Goal: Task Accomplishment & Management: Manage account settings

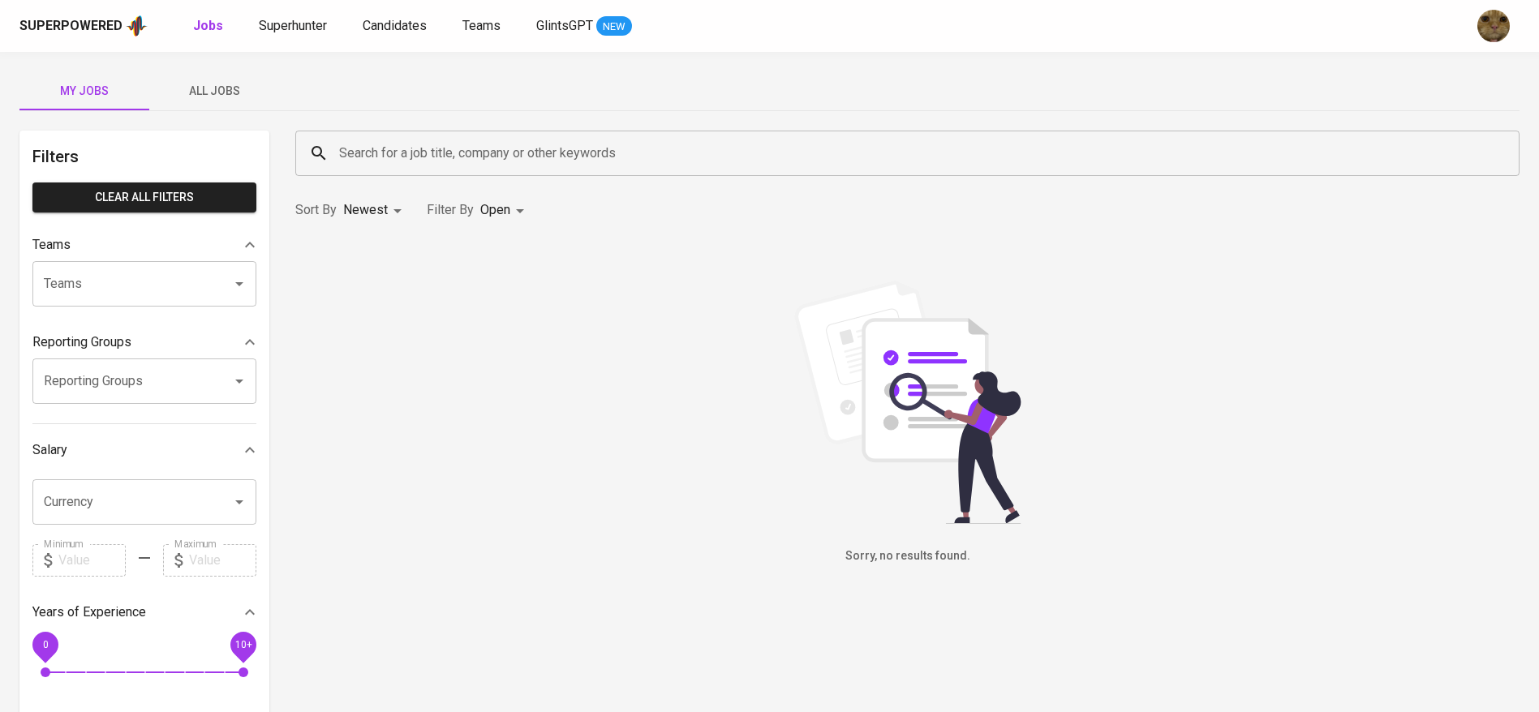
click at [383, 37] on div "Superpowered Jobs Superhunter Candidates Teams GlintsGPT NEW" at bounding box center [743, 26] width 1448 height 24
click at [379, 32] on span "Candidates" at bounding box center [395, 25] width 64 height 15
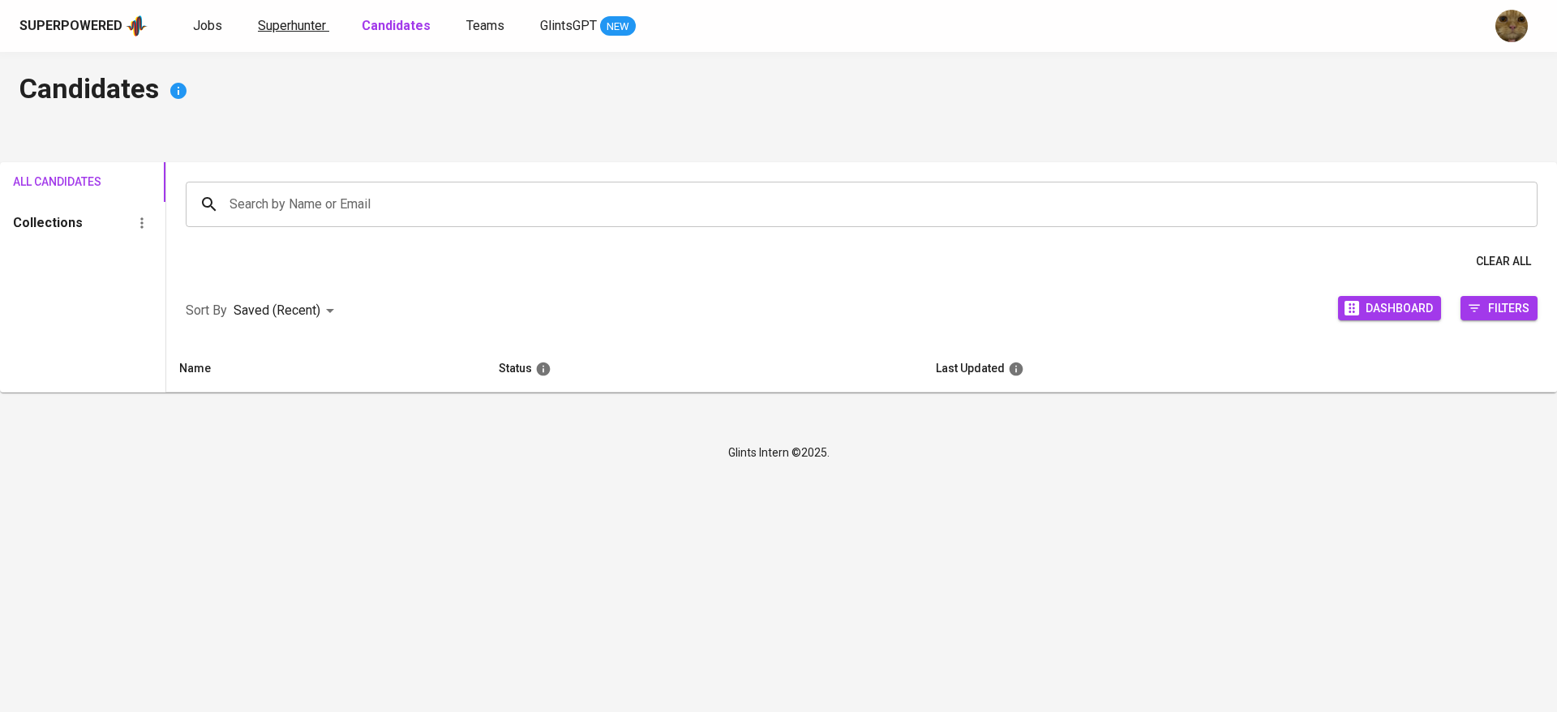
click at [275, 30] on span "Superhunter" at bounding box center [292, 25] width 68 height 15
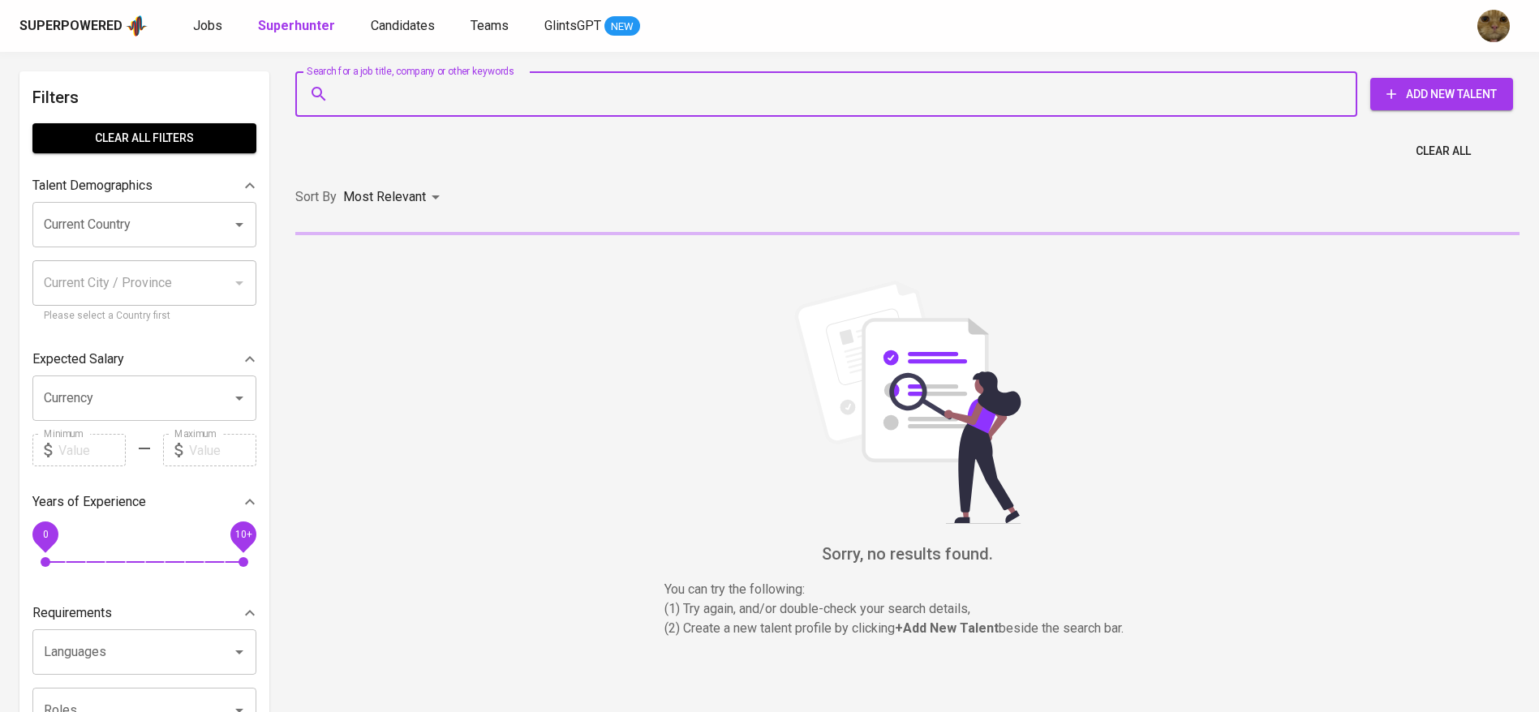
click at [350, 83] on input "Search for a job title, company or other keywords" at bounding box center [830, 94] width 990 height 31
paste input "[EMAIL_ADDRESS][DOMAIN_NAME]"
type input "[EMAIL_ADDRESS][DOMAIN_NAME]"
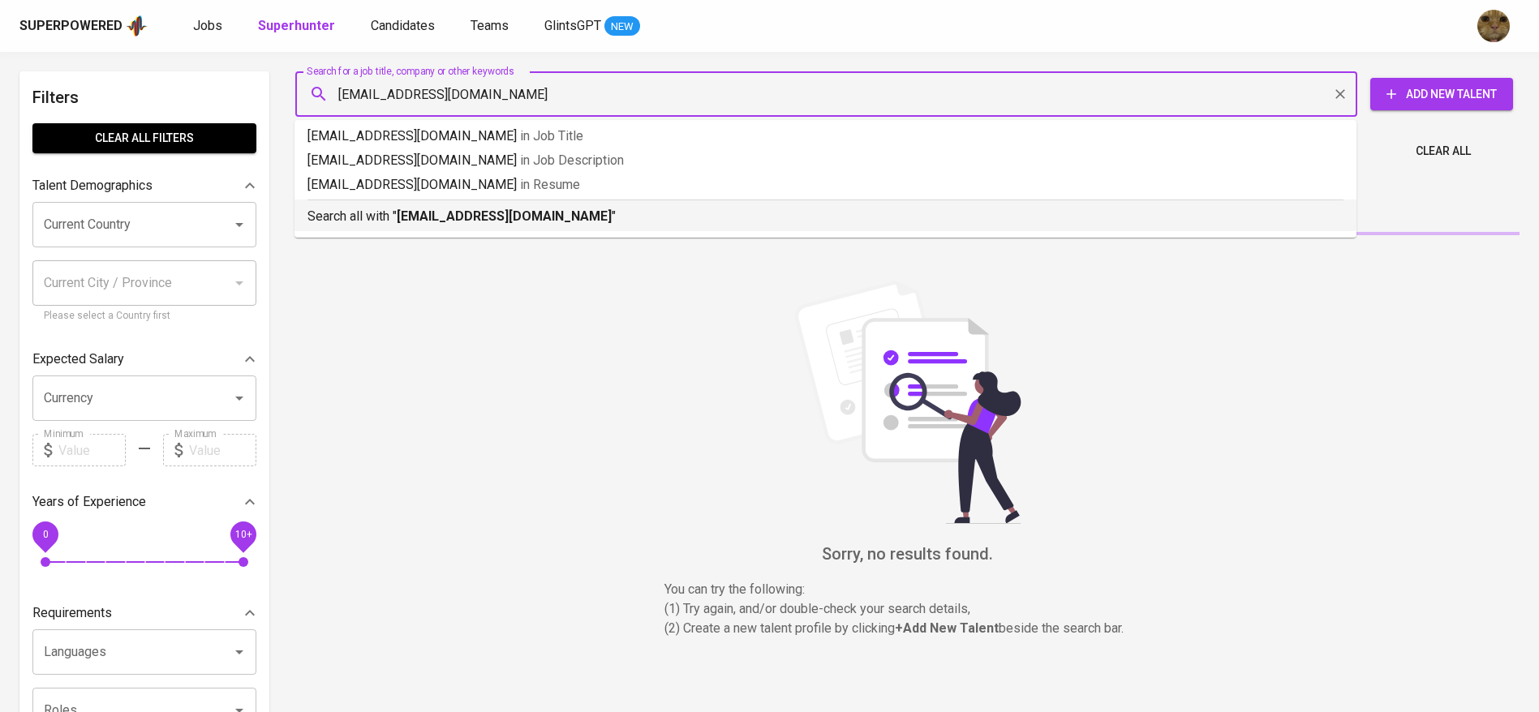
click at [420, 221] on b "[EMAIL_ADDRESS][DOMAIN_NAME]" at bounding box center [504, 215] width 215 height 15
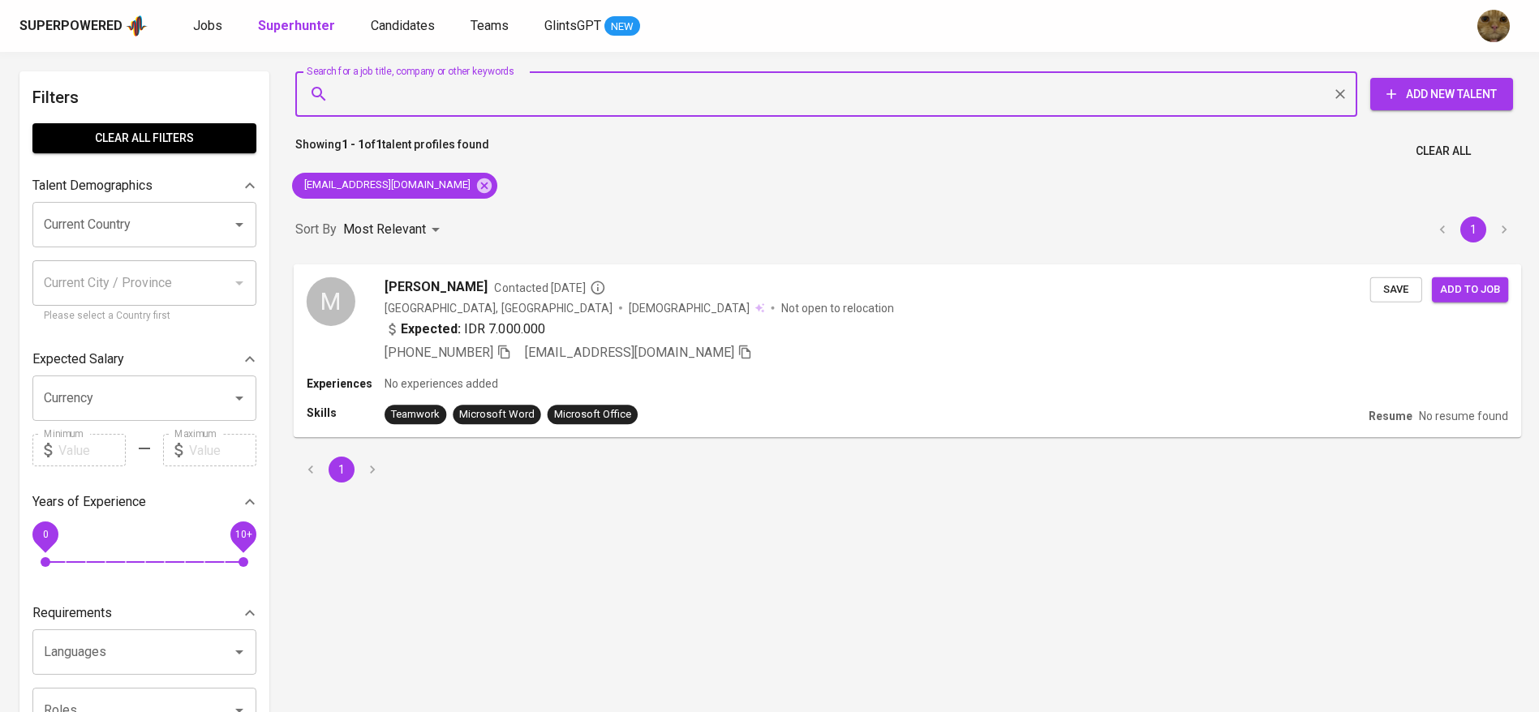
click at [801, 391] on div "Experiences No experiences added" at bounding box center [907, 384] width 1201 height 16
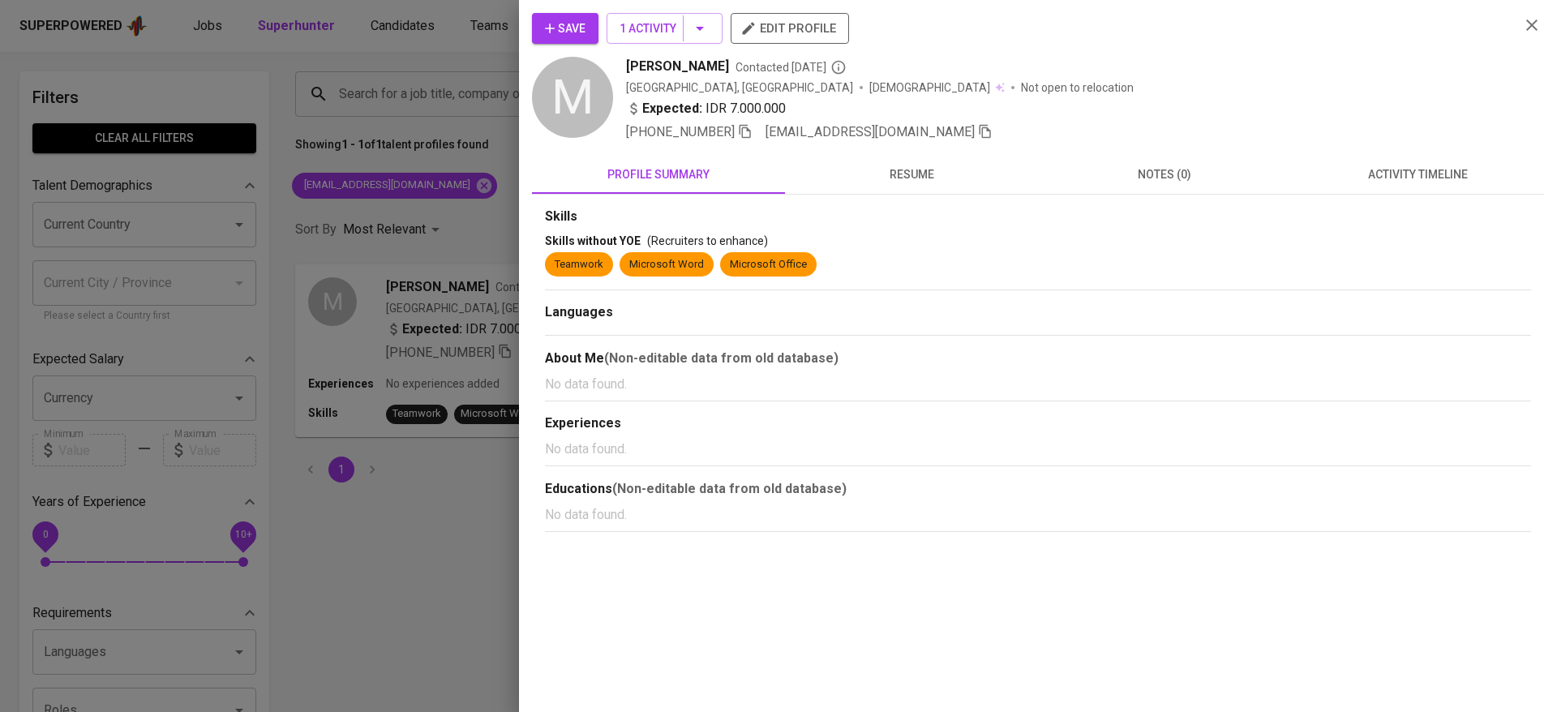
click at [1396, 173] on span "activity timeline" at bounding box center [1418, 175] width 234 height 20
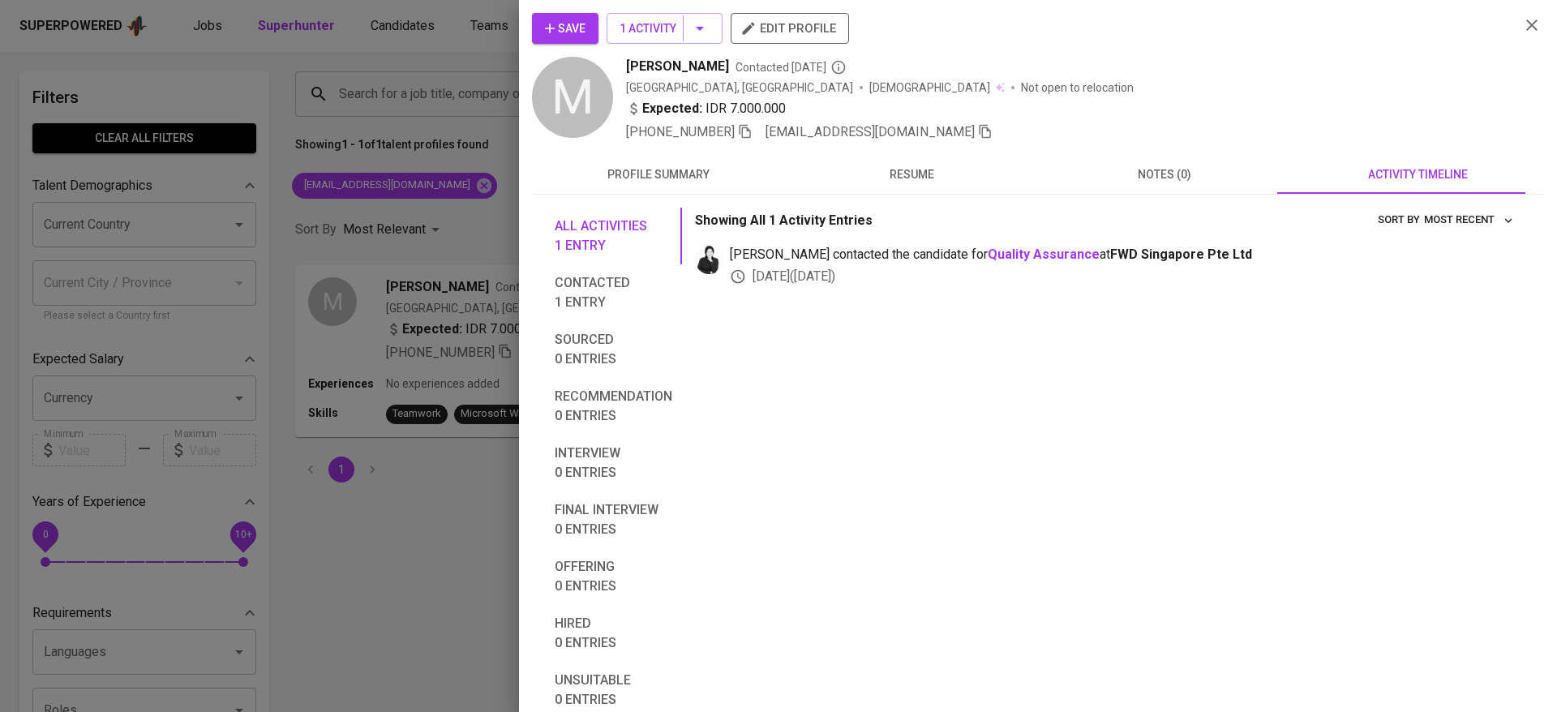
click at [888, 166] on span "resume" at bounding box center [912, 175] width 234 height 20
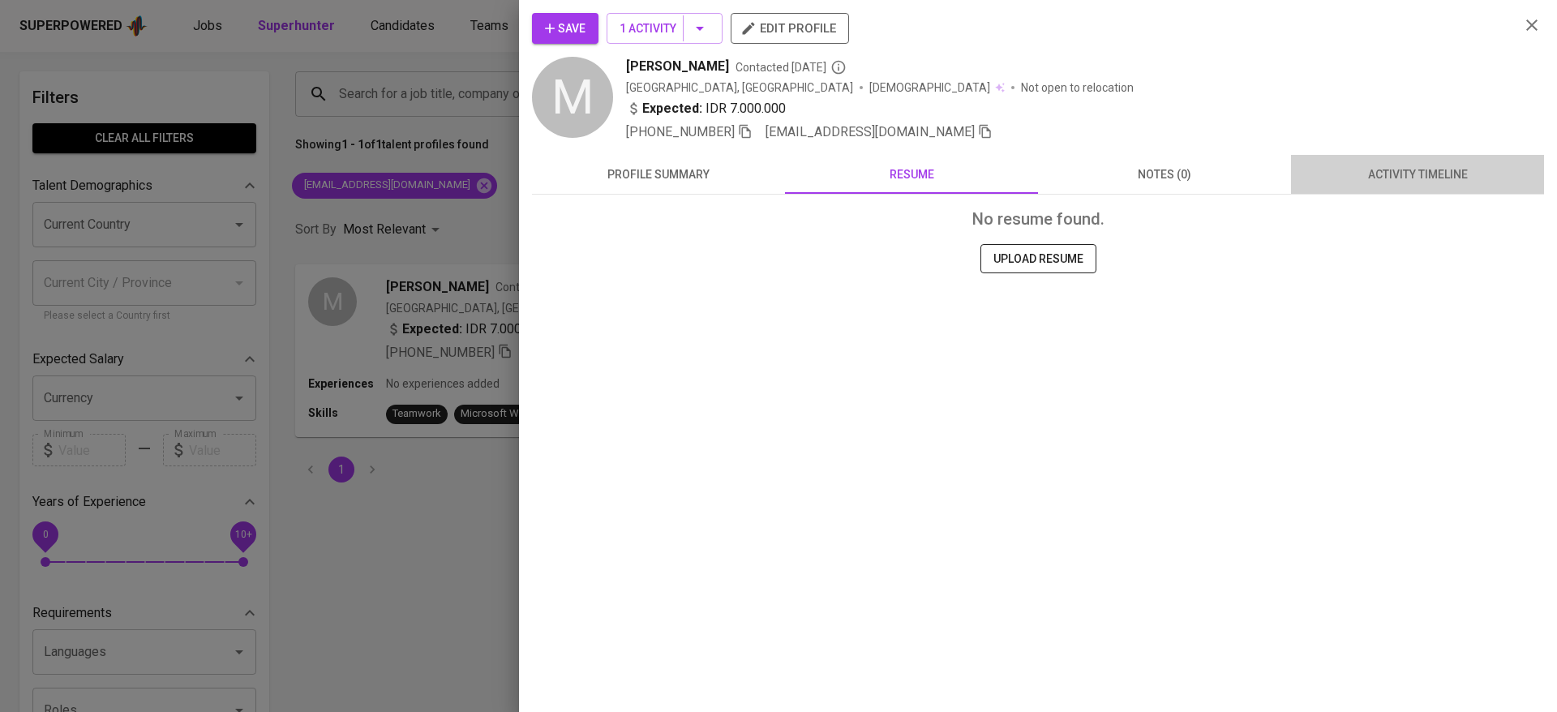
click at [1332, 166] on span "activity timeline" at bounding box center [1418, 175] width 234 height 20
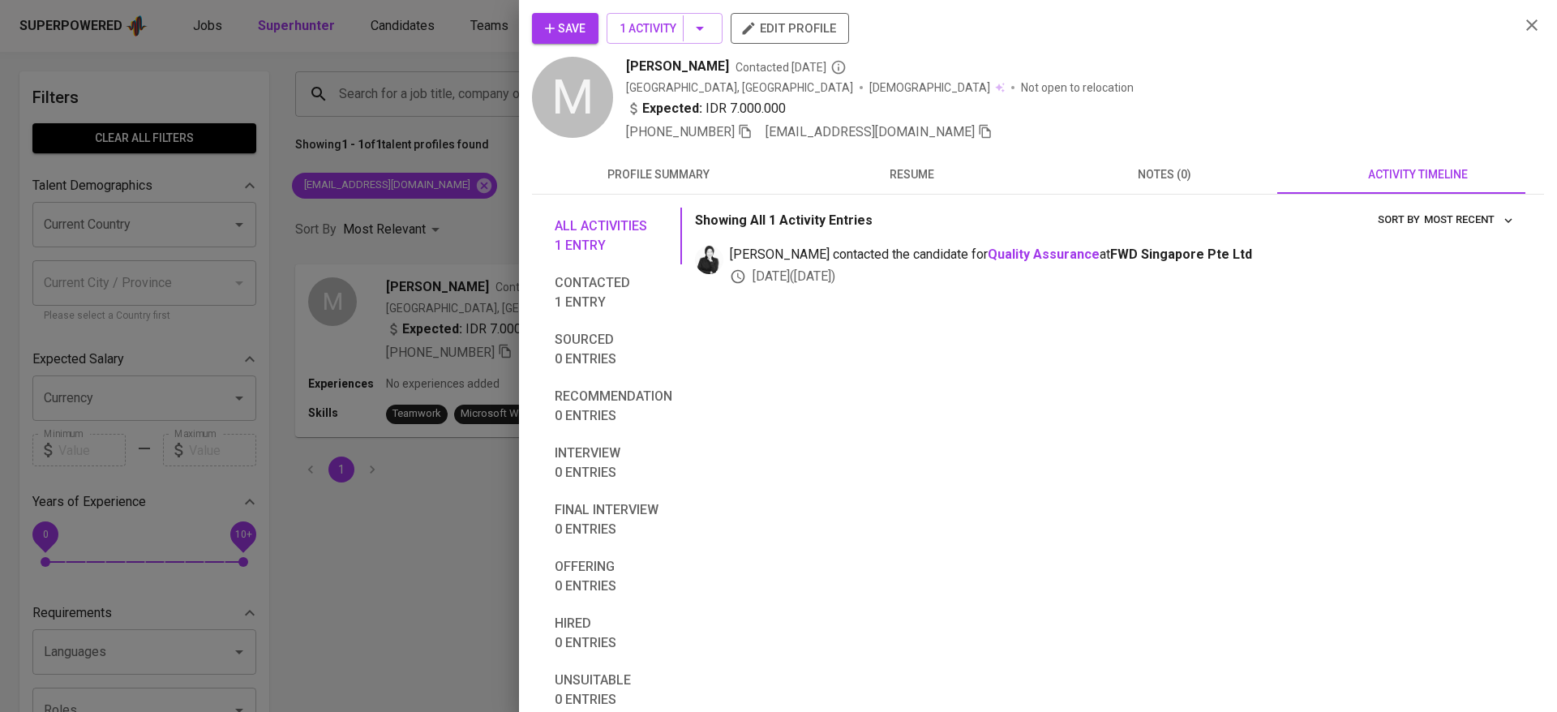
click at [718, 168] on span "profile summary" at bounding box center [659, 175] width 234 height 20
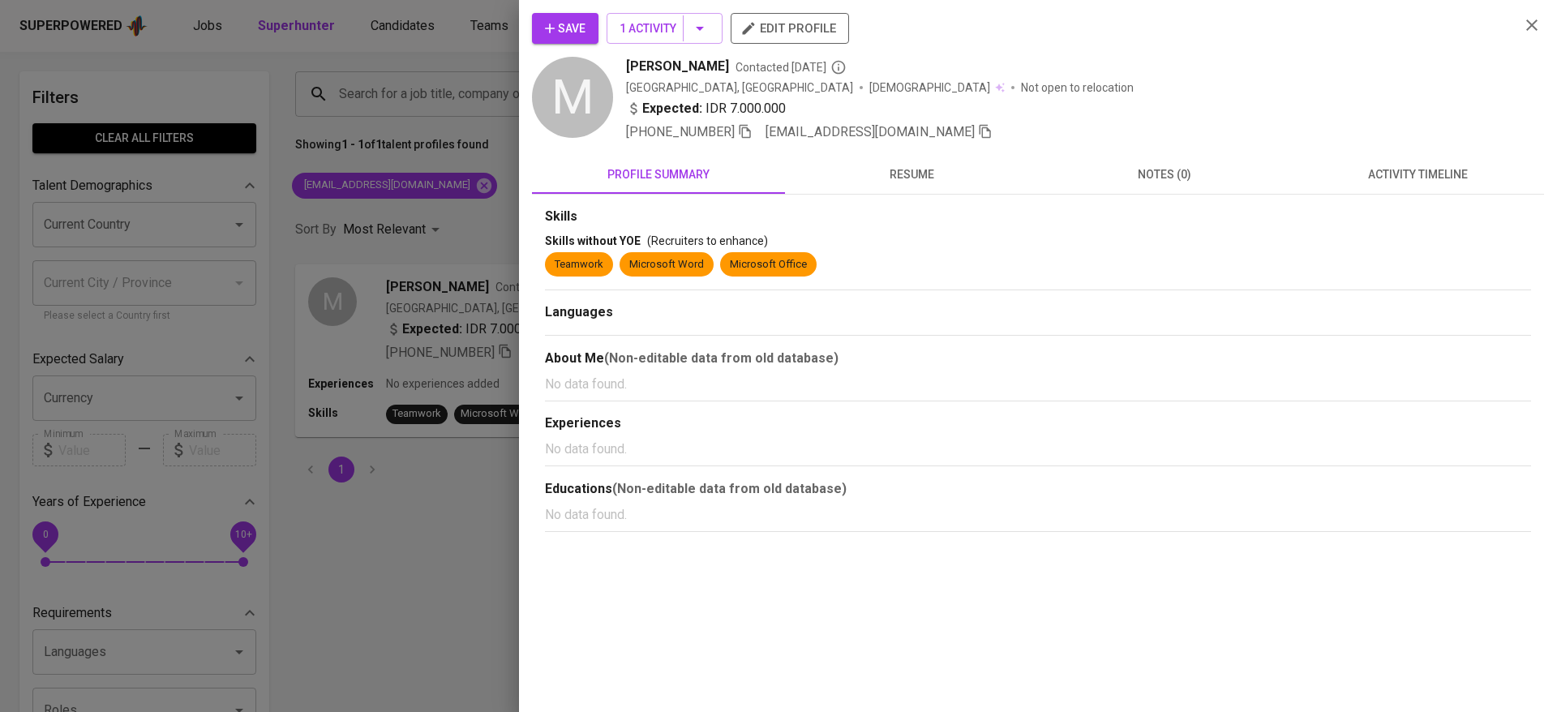
click at [872, 131] on span "muhammadchikor7@gmail.com" at bounding box center [870, 131] width 209 height 15
click at [912, 170] on span "resume" at bounding box center [912, 175] width 234 height 20
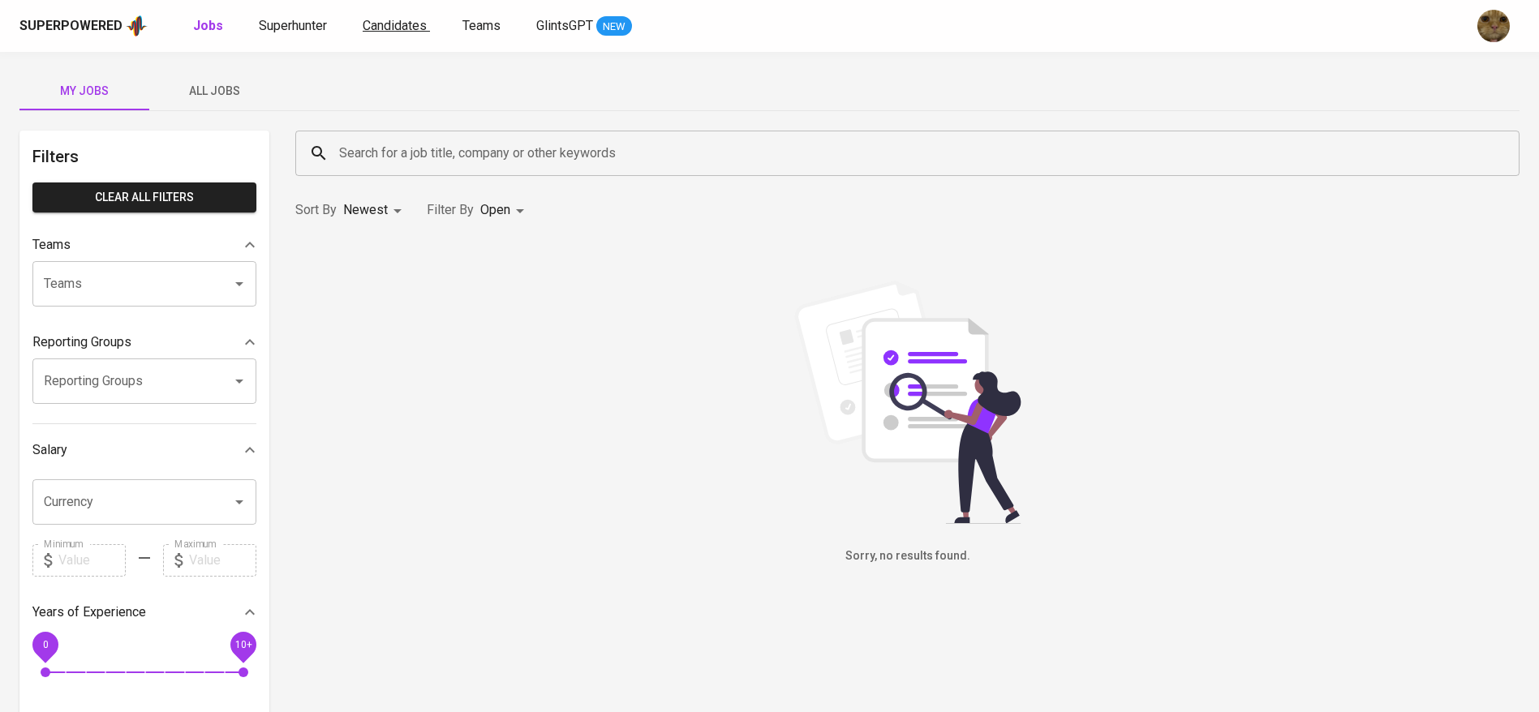
click at [382, 32] on span "Candidates" at bounding box center [395, 25] width 64 height 15
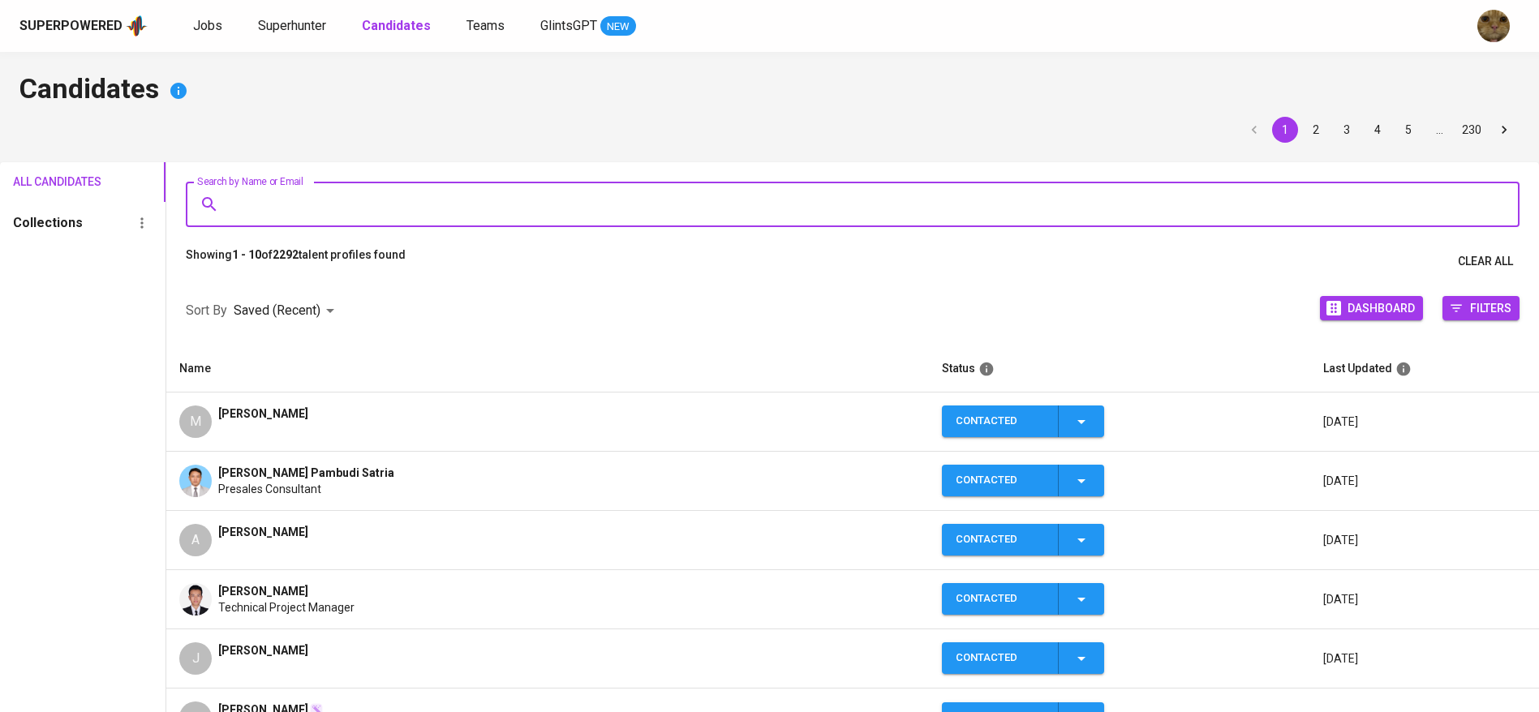
click at [266, 211] on input "Search by Name or Email" at bounding box center [856, 204] width 1262 height 31
type input "c"
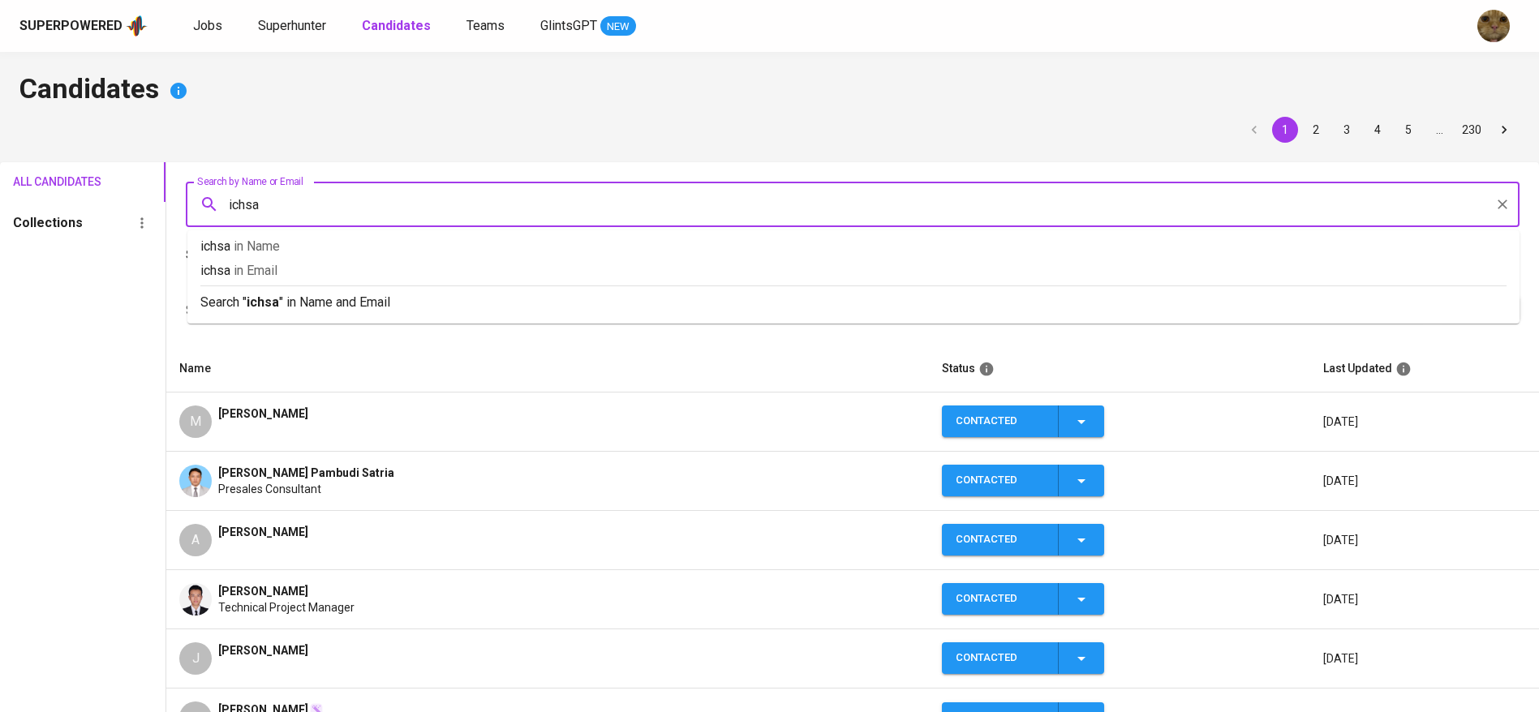
type input "ichsan"
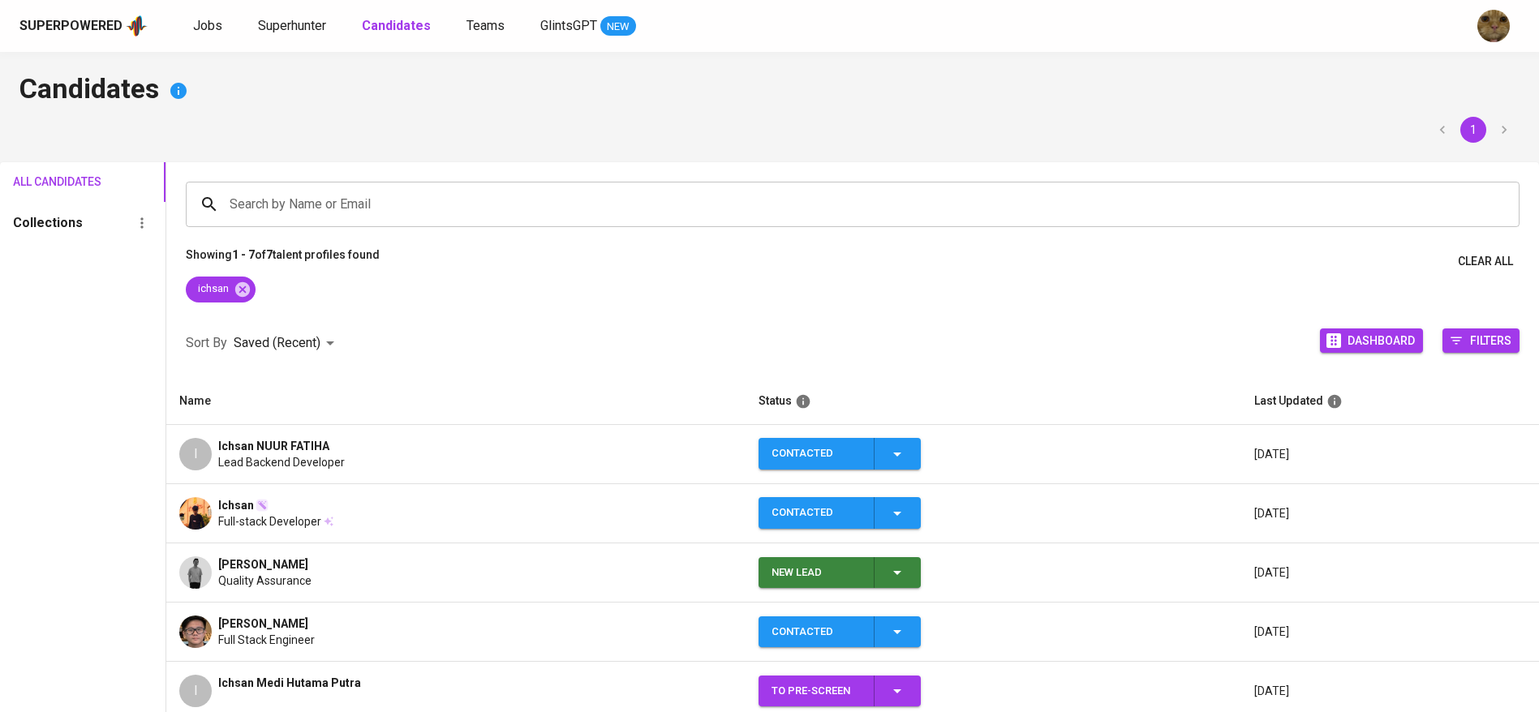
click at [198, 442] on div "I" at bounding box center [195, 454] width 32 height 32
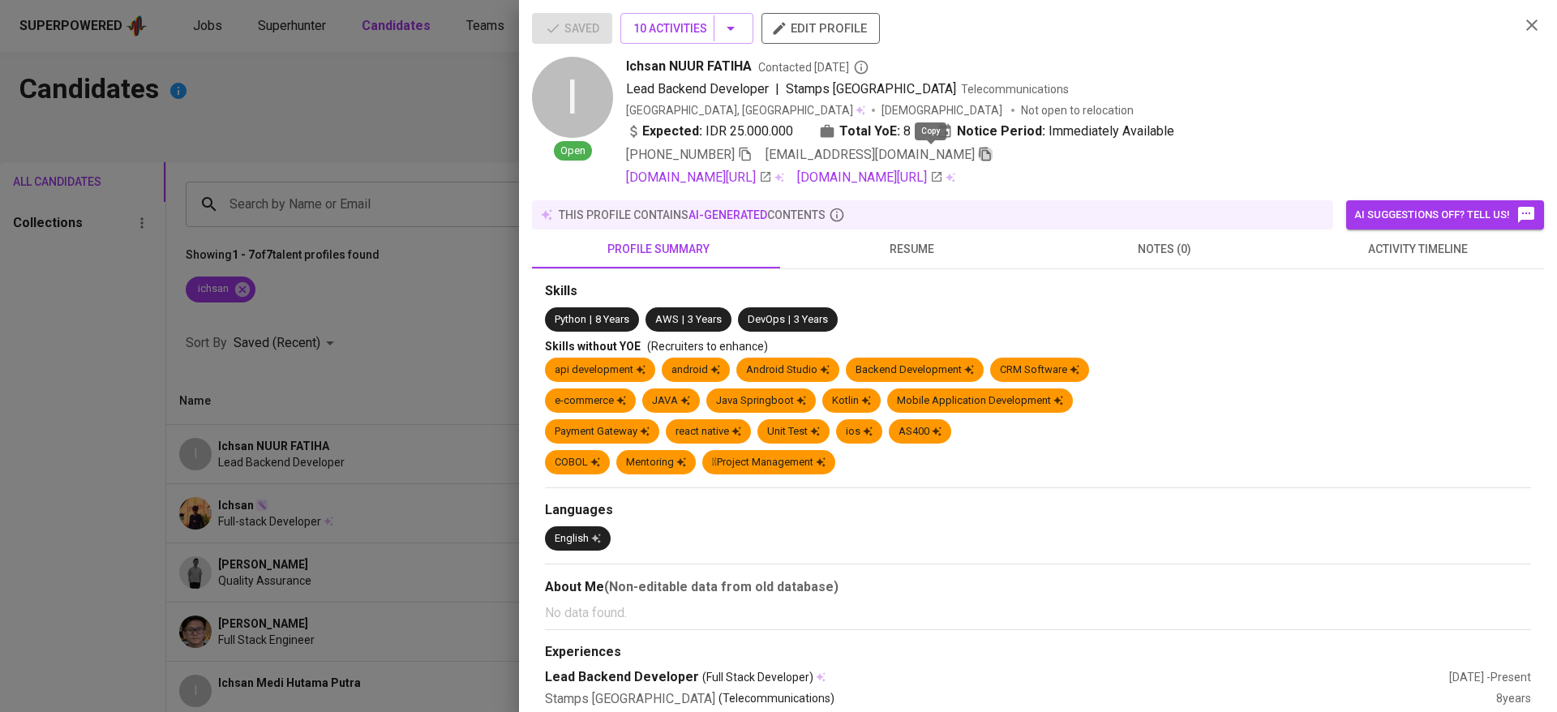
click at [978, 155] on icon "button" at bounding box center [985, 154] width 15 height 15
click at [222, 202] on div at bounding box center [778, 356] width 1557 height 712
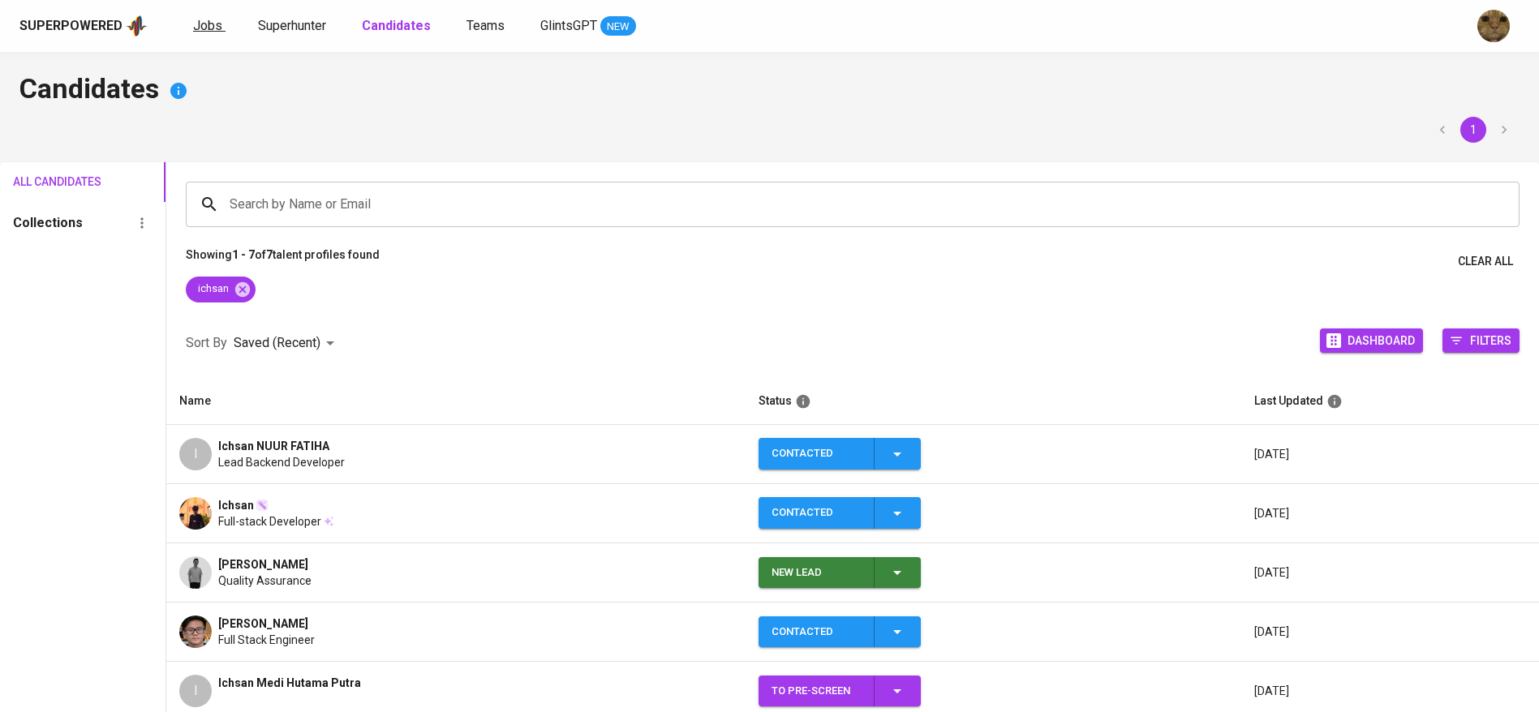
click at [200, 24] on span "Jobs" at bounding box center [207, 25] width 29 height 15
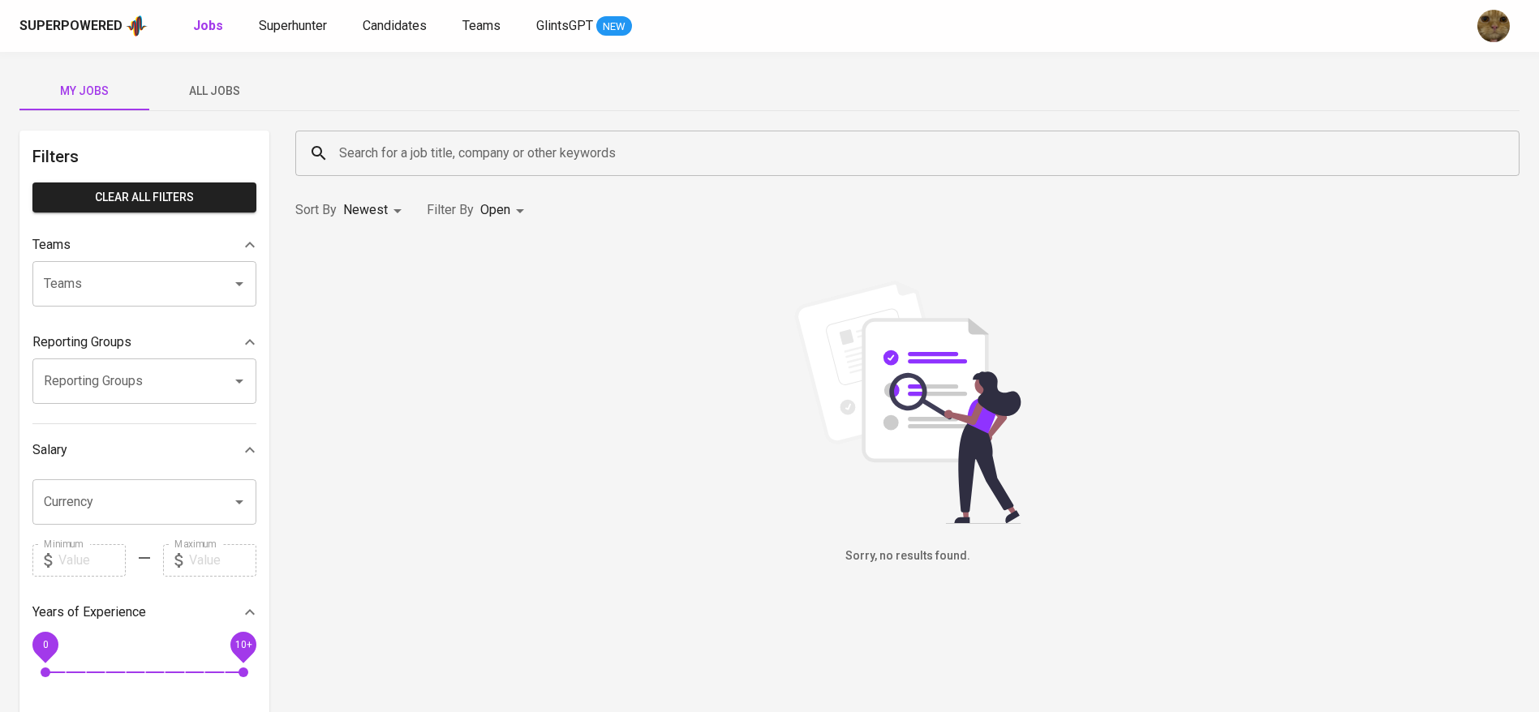
click at [203, 84] on span "All Jobs" at bounding box center [214, 91] width 110 height 20
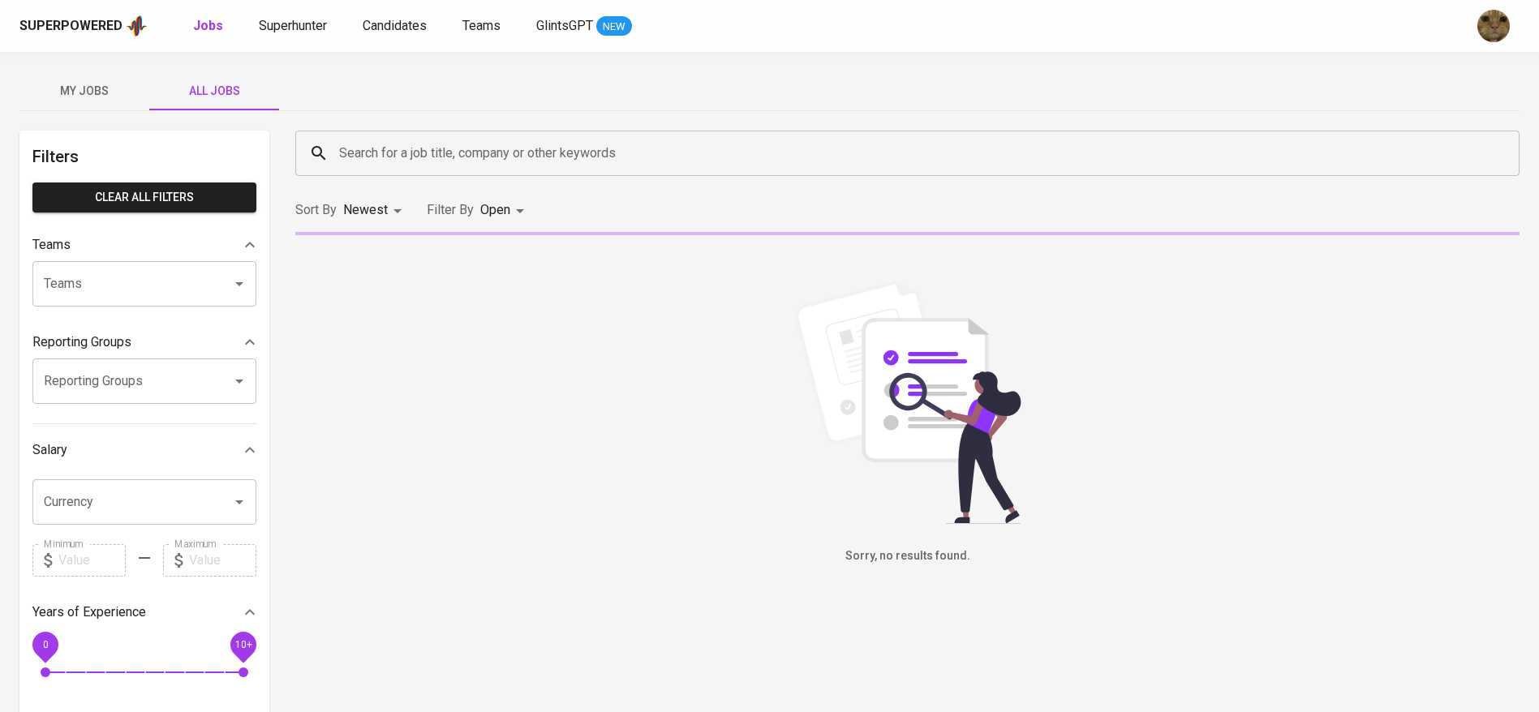
click at [470, 155] on input "Search for a job title, company or other keywords" at bounding box center [911, 153] width 1153 height 31
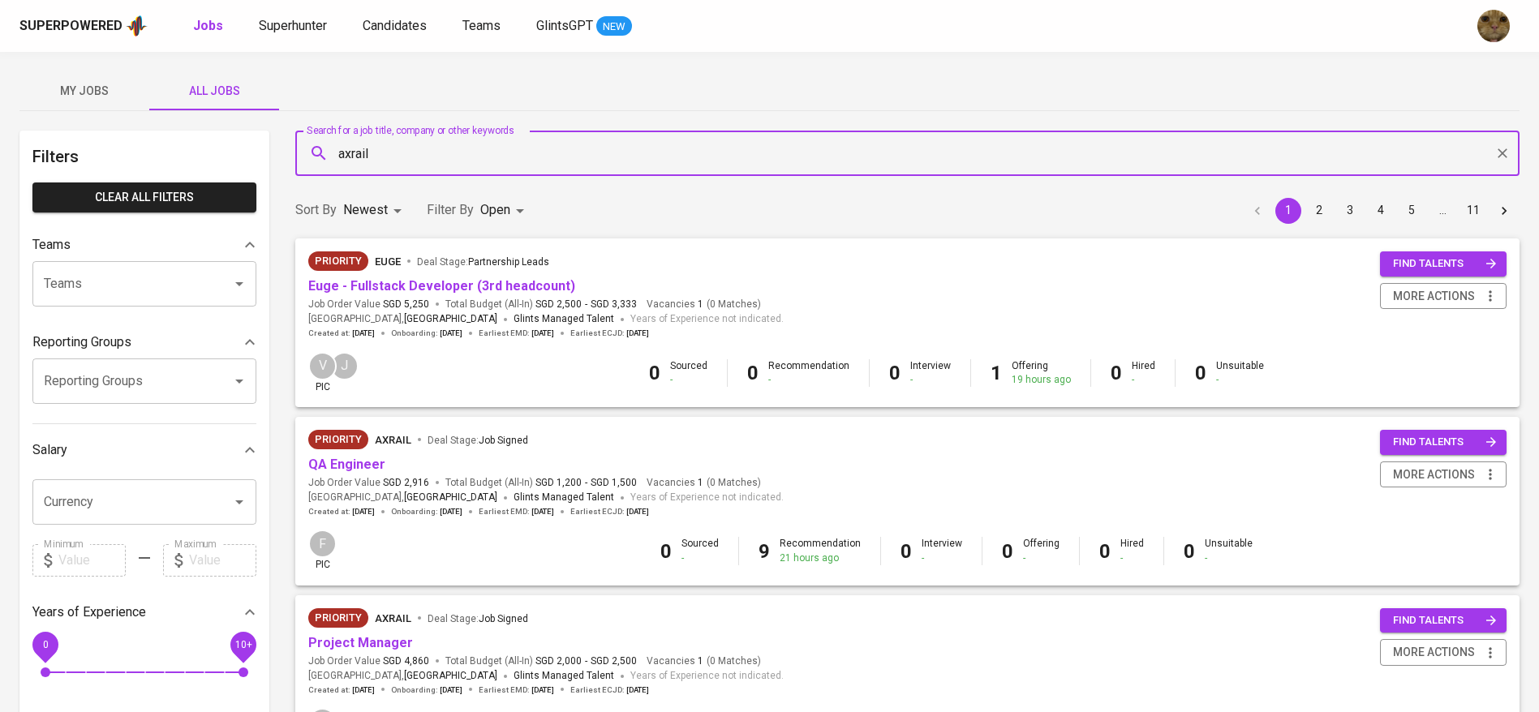
type input "axrail"
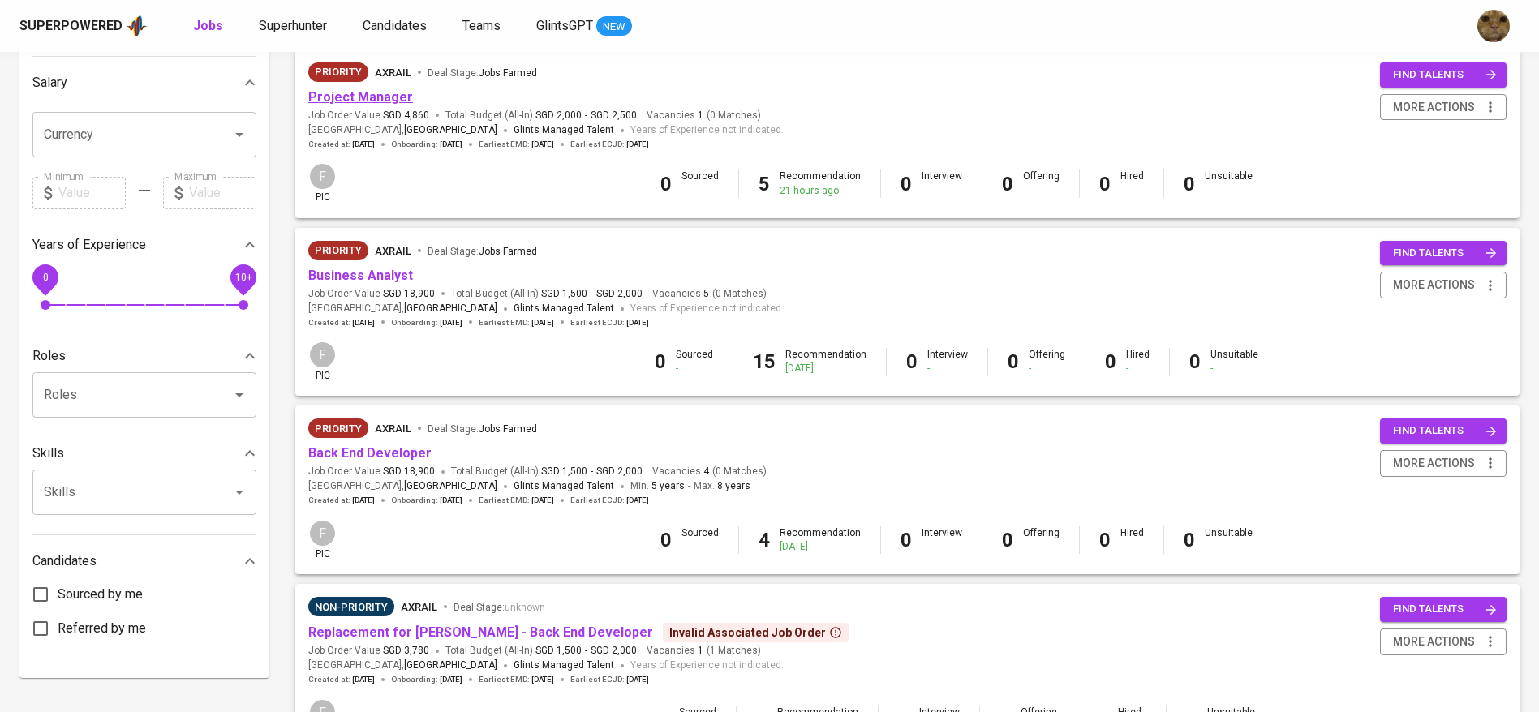
scroll to position [520, 0]
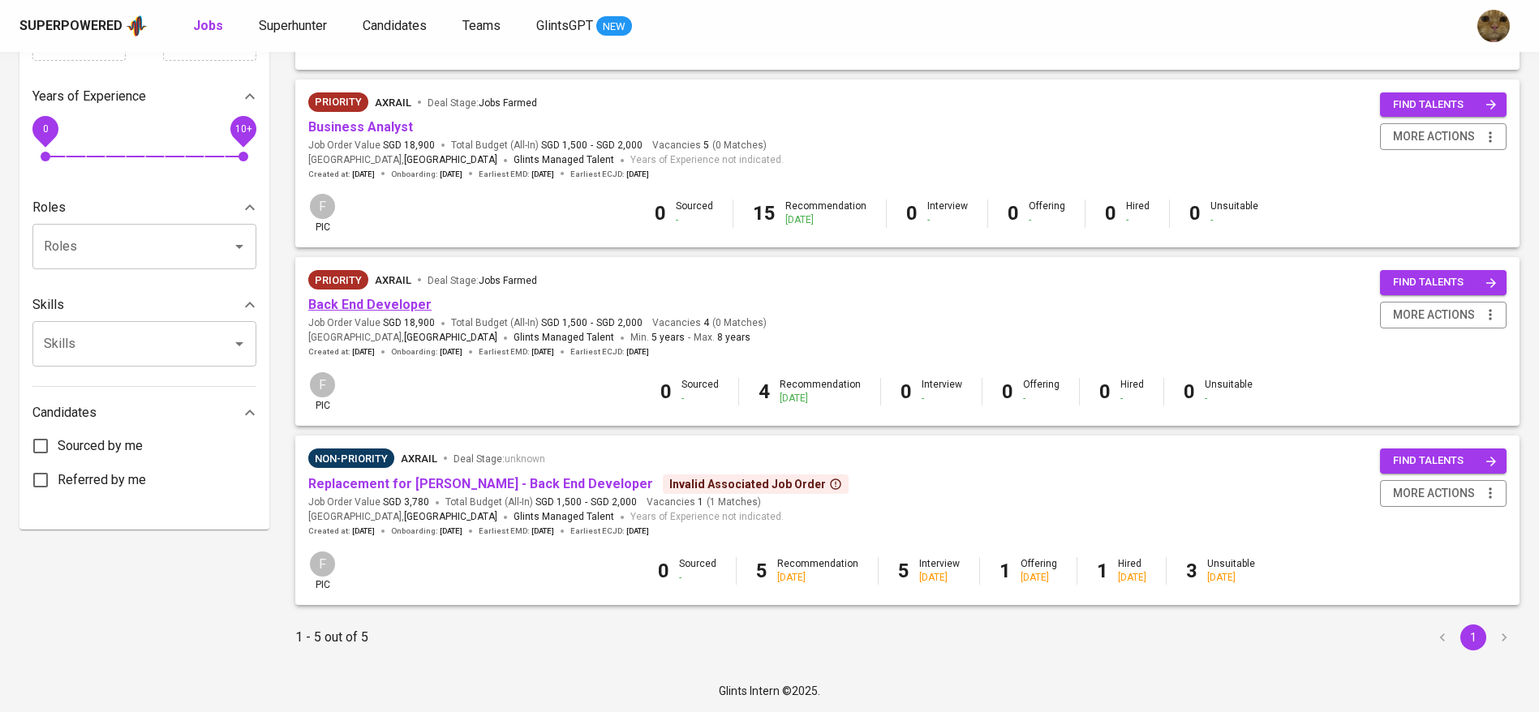
click at [328, 302] on link "Back End Developer" at bounding box center [369, 304] width 123 height 15
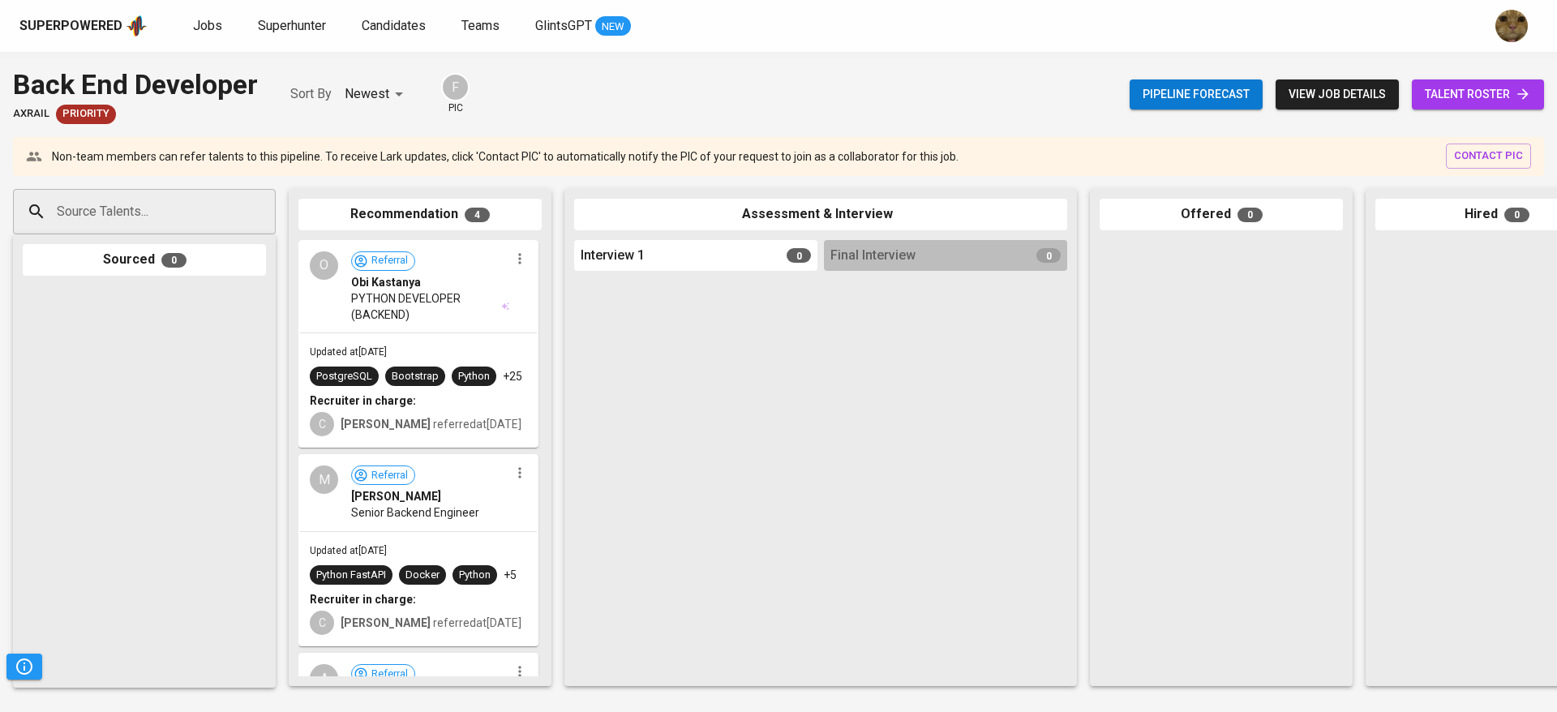
click at [131, 221] on input "Source Talents..." at bounding box center [138, 211] width 170 height 31
paste input "[EMAIL_ADDRESS][DOMAIN_NAME]"
type input "[EMAIL_ADDRESS][DOMAIN_NAME]"
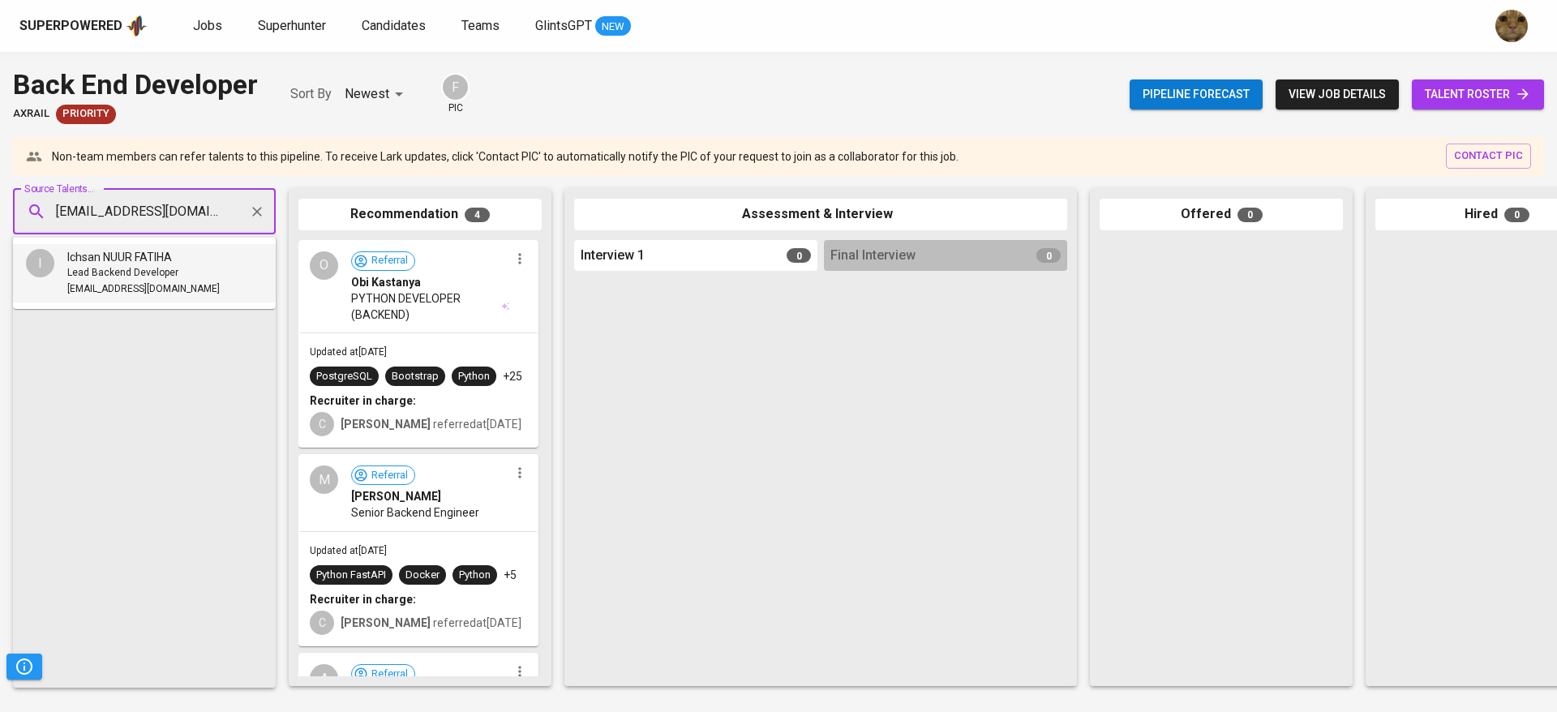
click at [144, 265] on span "Lead Backend Developer" at bounding box center [122, 273] width 111 height 16
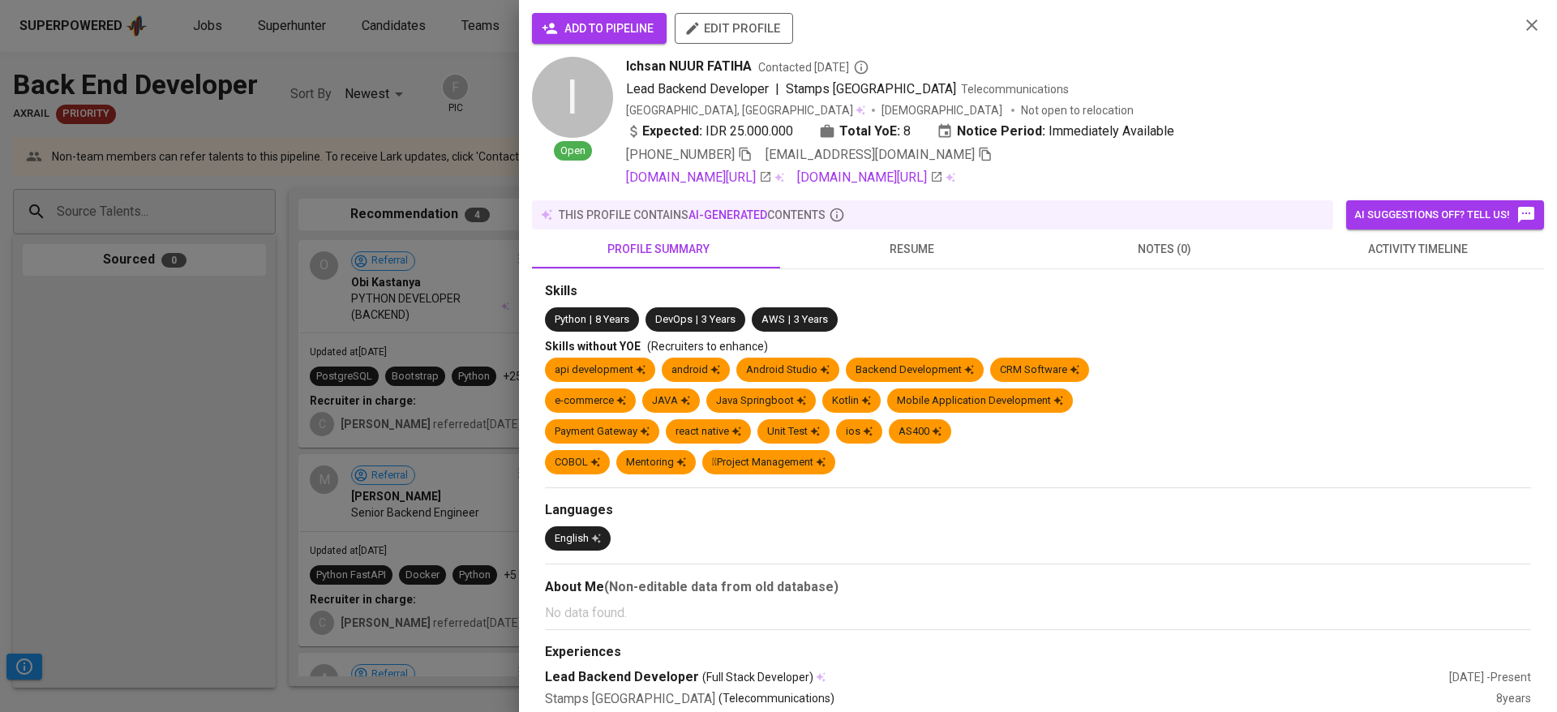
click at [569, 23] on span "add to pipeline" at bounding box center [599, 29] width 109 height 20
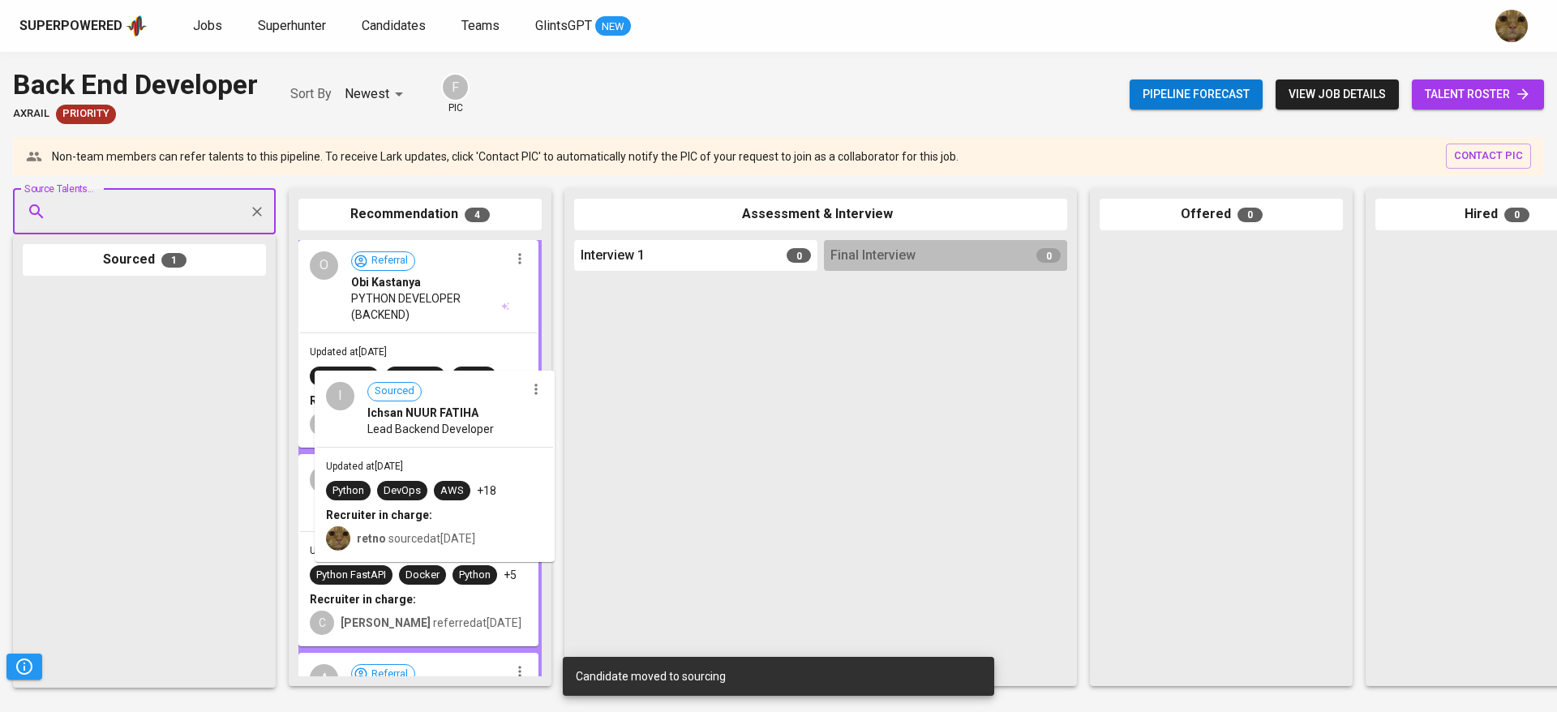
drag, startPoint x: 88, startPoint y: 401, endPoint x: 396, endPoint y: 492, distance: 320.3
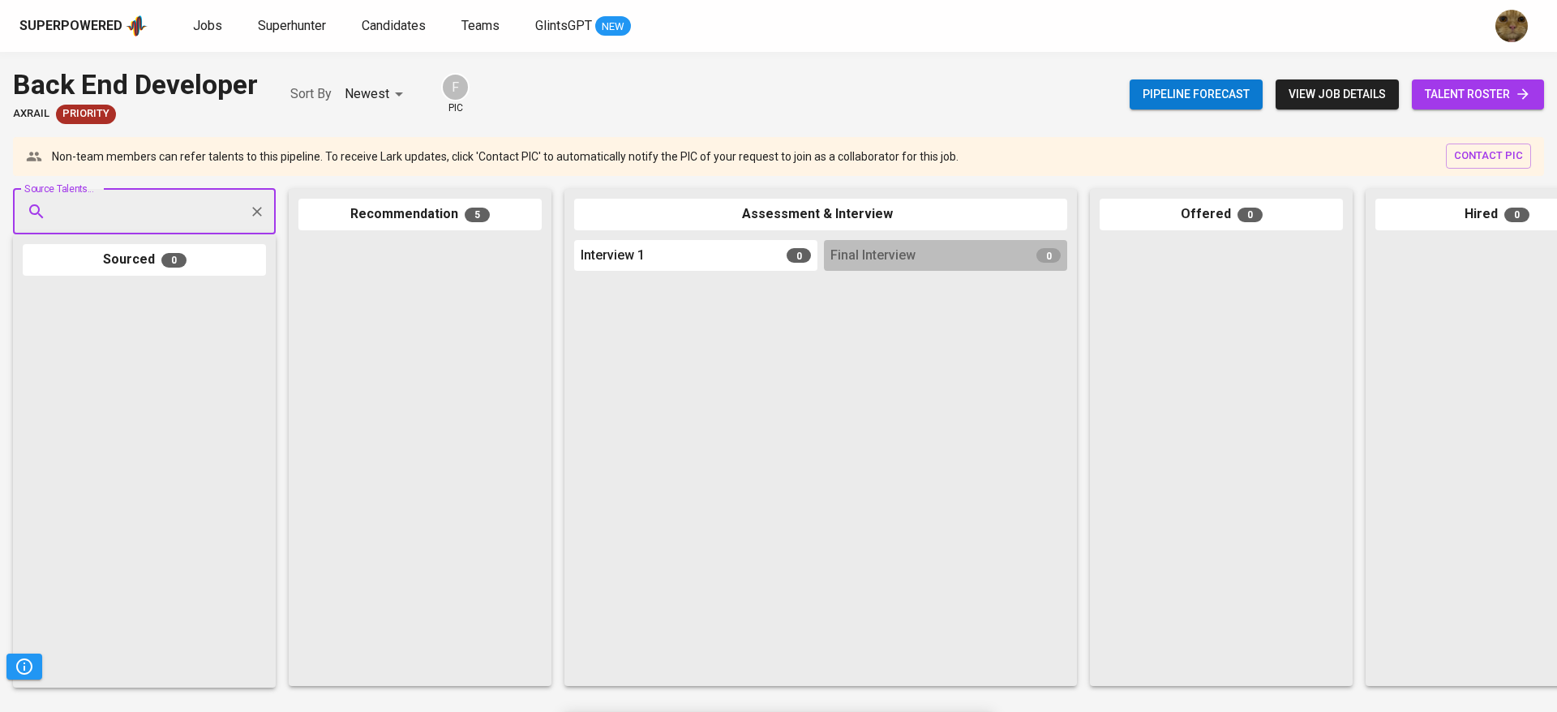
scroll to position [636, 0]
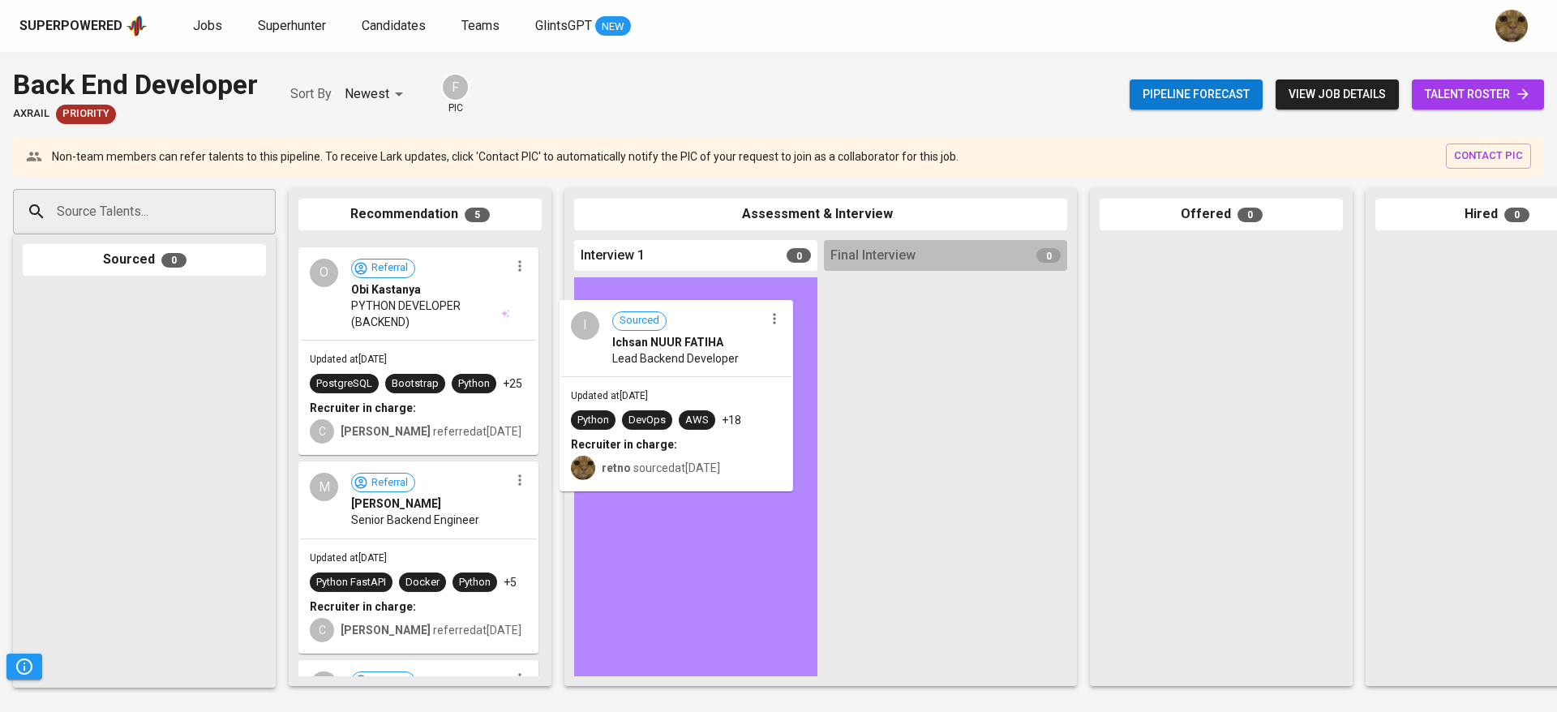
drag, startPoint x: 410, startPoint y: 336, endPoint x: 675, endPoint y: 397, distance: 272.3
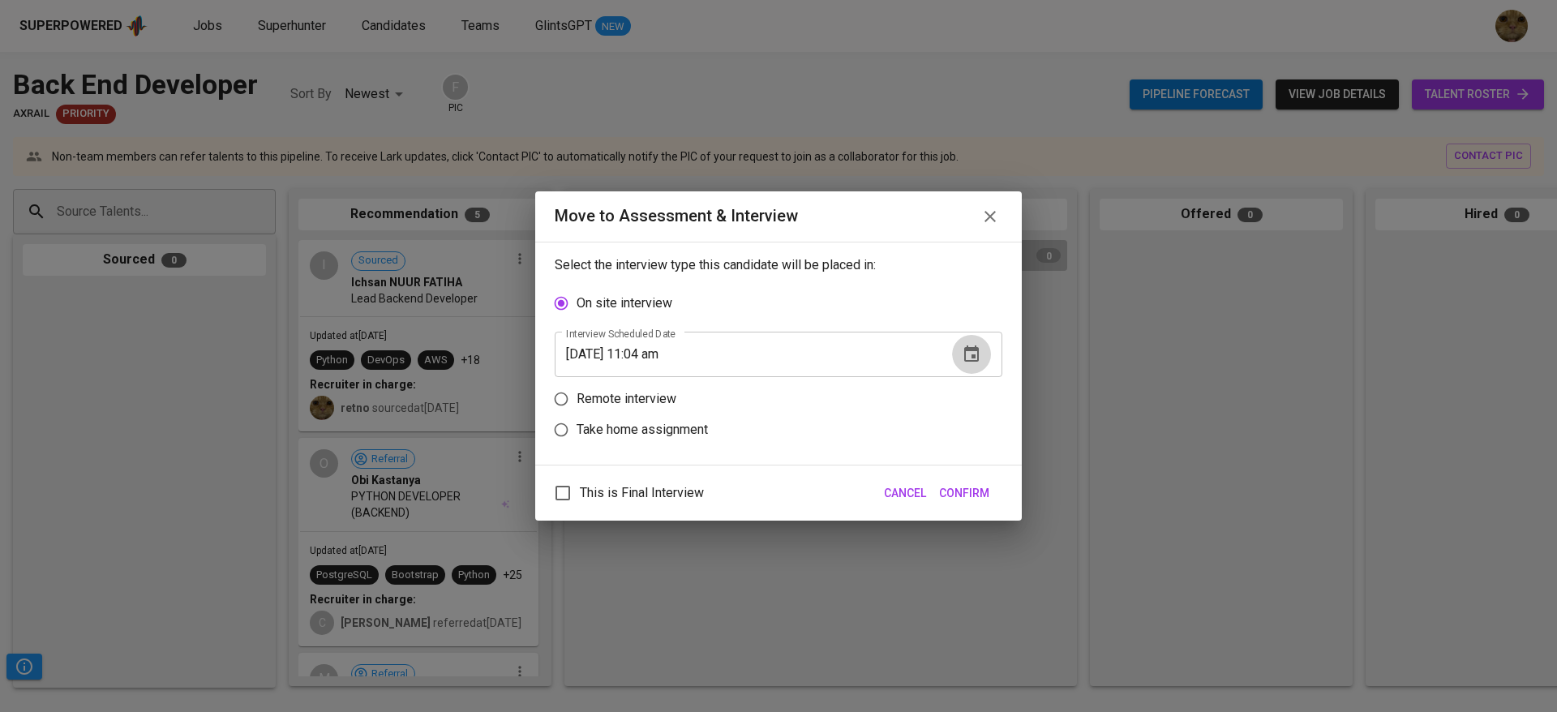
click at [962, 354] on icon "button" at bounding box center [971, 354] width 19 height 19
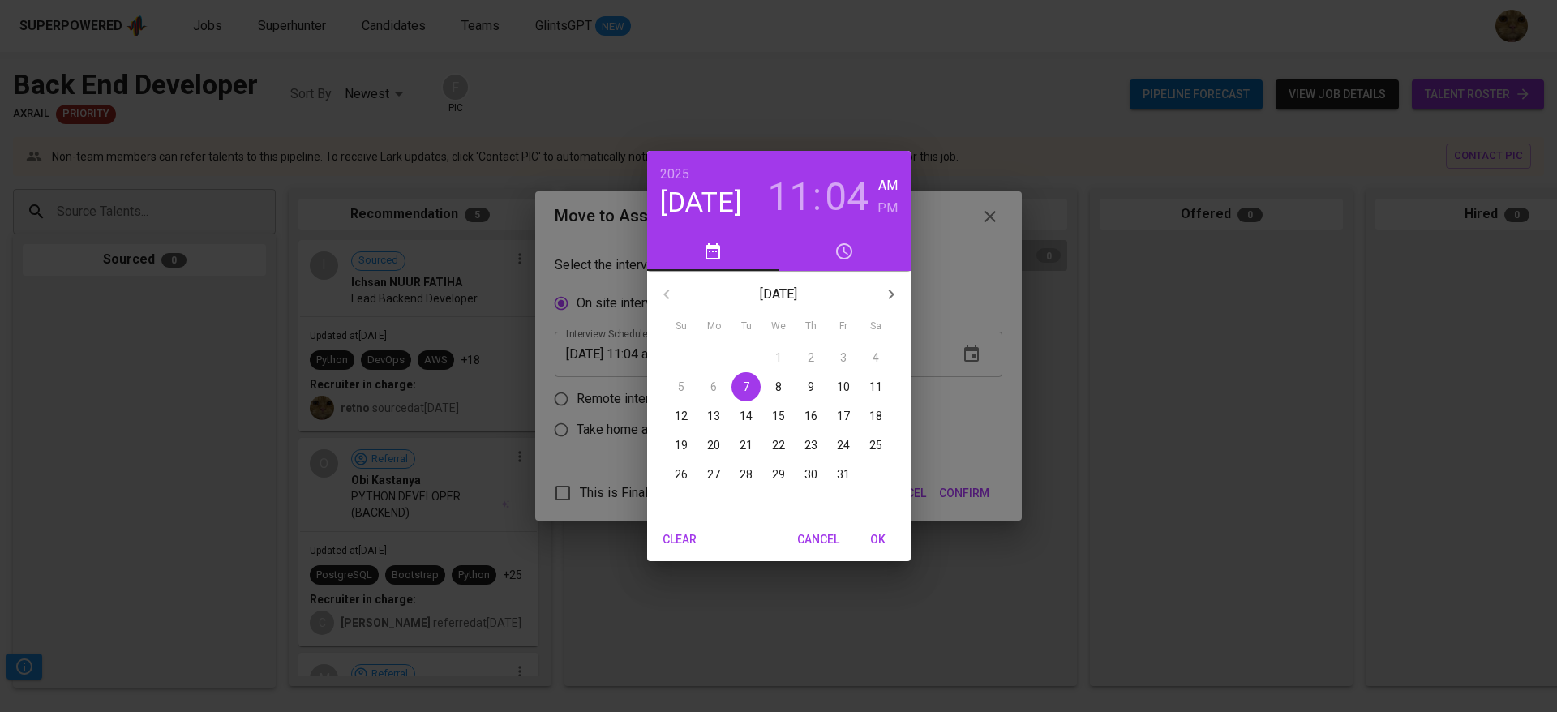
click at [753, 392] on span "7" at bounding box center [746, 387] width 29 height 16
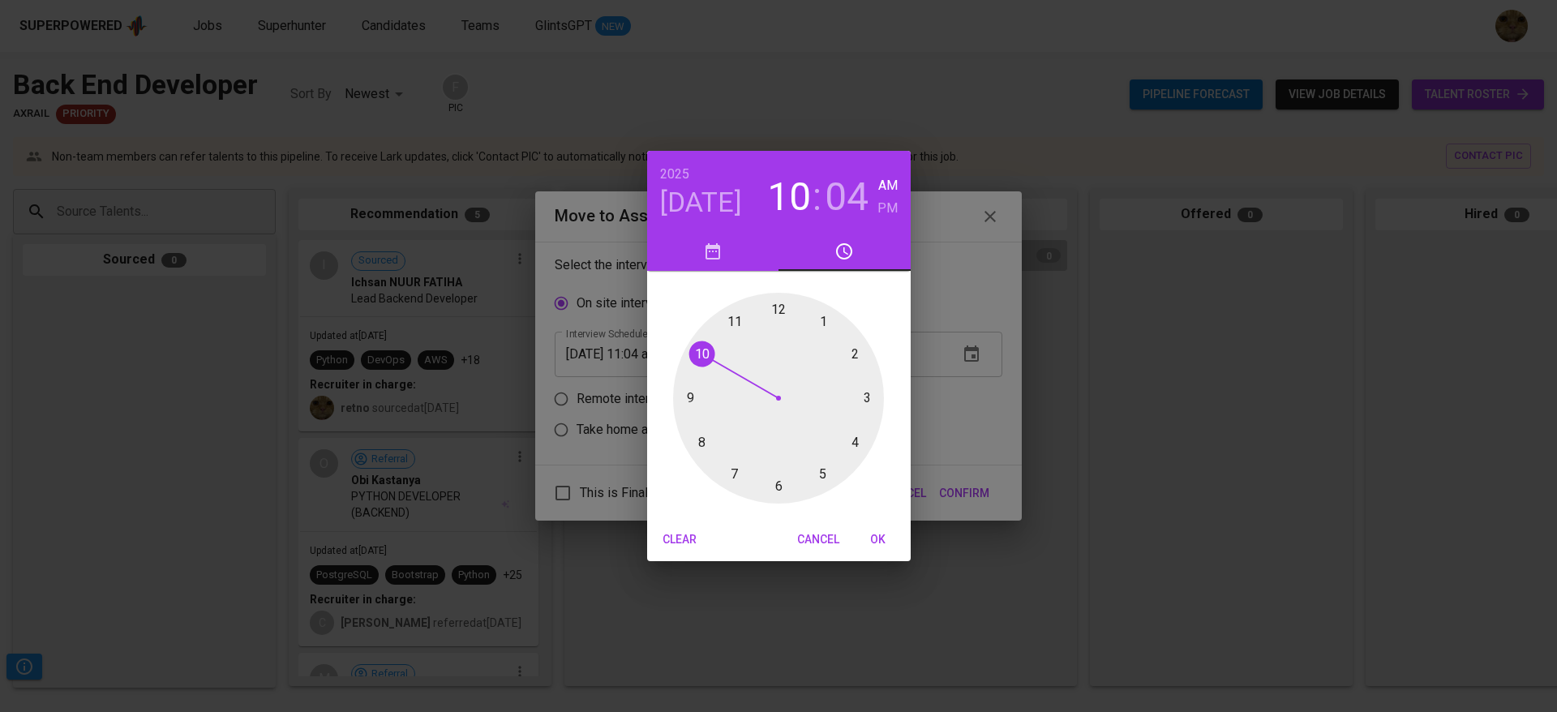
drag, startPoint x: 732, startPoint y: 318, endPoint x: 717, endPoint y: 345, distance: 30.9
click at [717, 345] on div at bounding box center [778, 398] width 211 height 211
drag, startPoint x: 815, startPoint y: 307, endPoint x: 823, endPoint y: 314, distance: 10.4
click at [823, 314] on div at bounding box center [778, 398] width 211 height 211
type input "[DATE] 10:05 am"
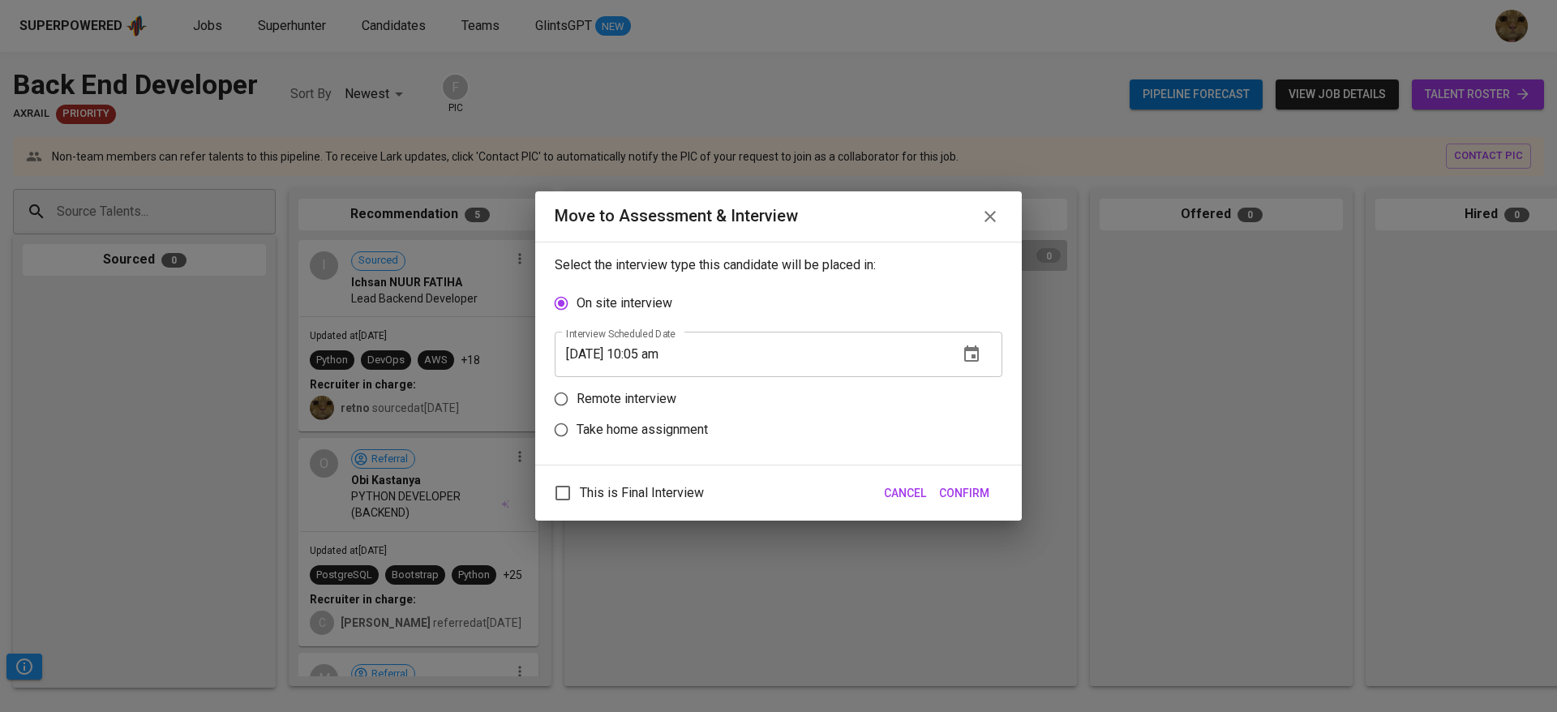
click at [566, 393] on input "Remote interview" at bounding box center [561, 399] width 31 height 31
radio input "true"
click at [560, 491] on input "This is Final Interview" at bounding box center [563, 493] width 34 height 34
checkbox input "true"
click at [960, 491] on span "Confirm" at bounding box center [964, 493] width 50 height 20
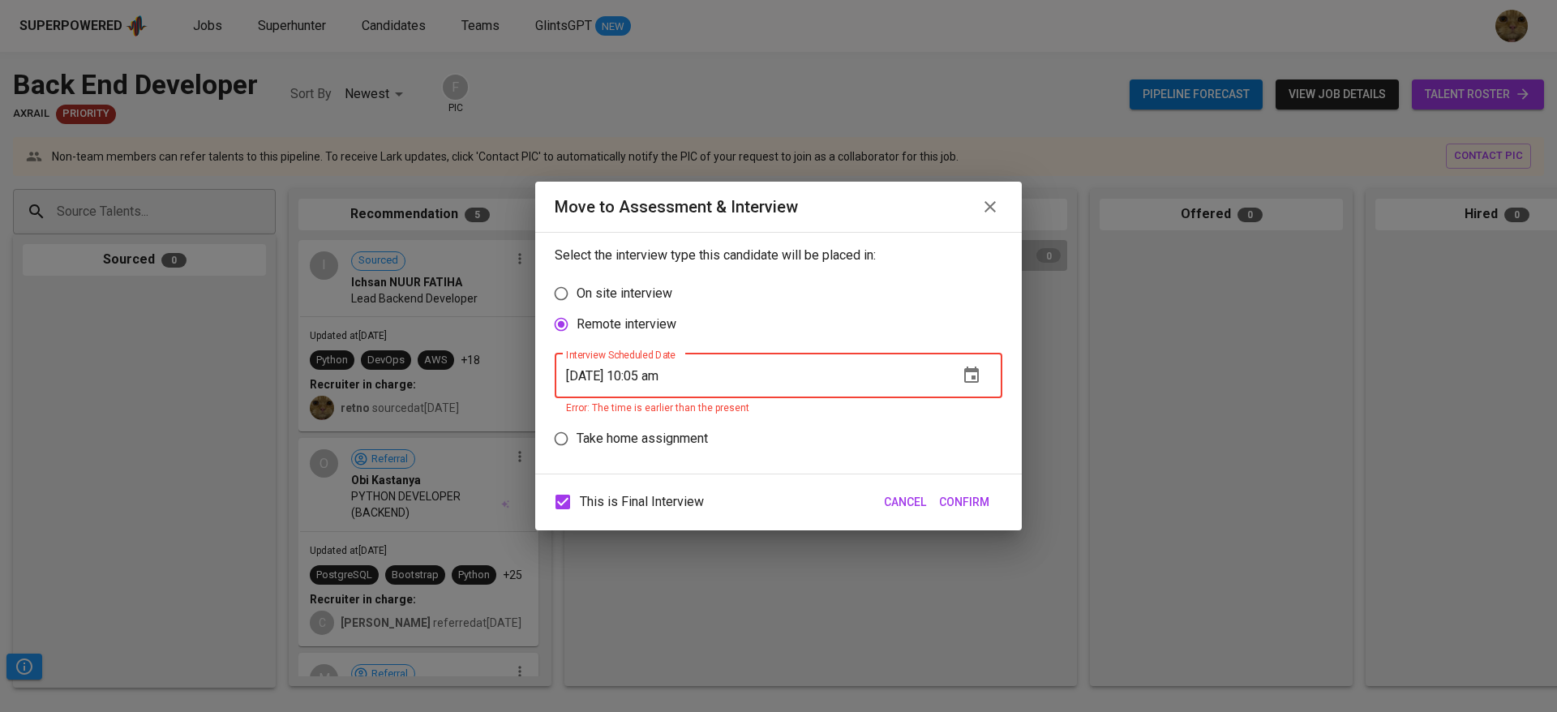
click at [654, 379] on input "[DATE] 10:05 am" at bounding box center [750, 375] width 391 height 45
click at [667, 379] on input "[DATE] 10:05 am" at bounding box center [750, 375] width 391 height 45
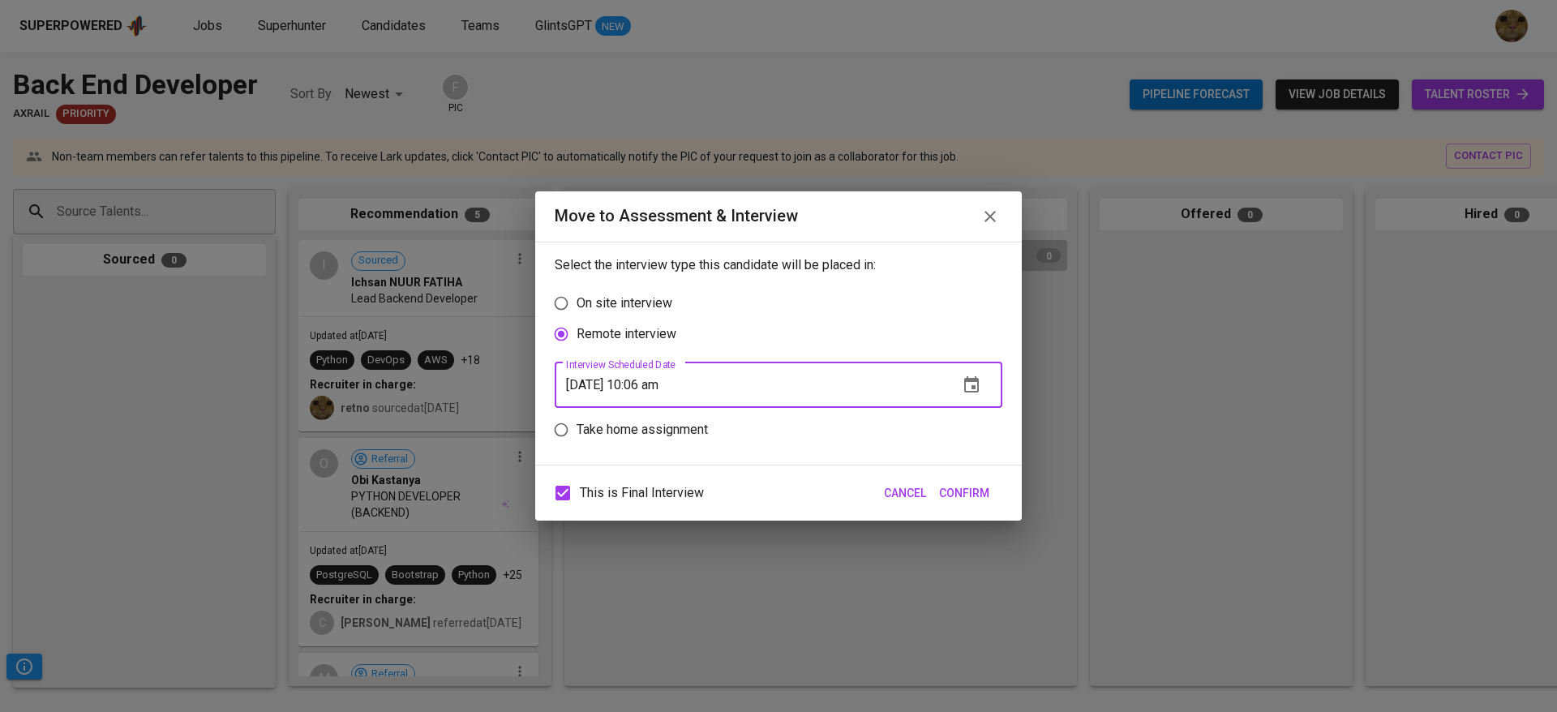
type input "[DATE] 10:06 am"
click at [956, 488] on span "Confirm" at bounding box center [964, 493] width 50 height 20
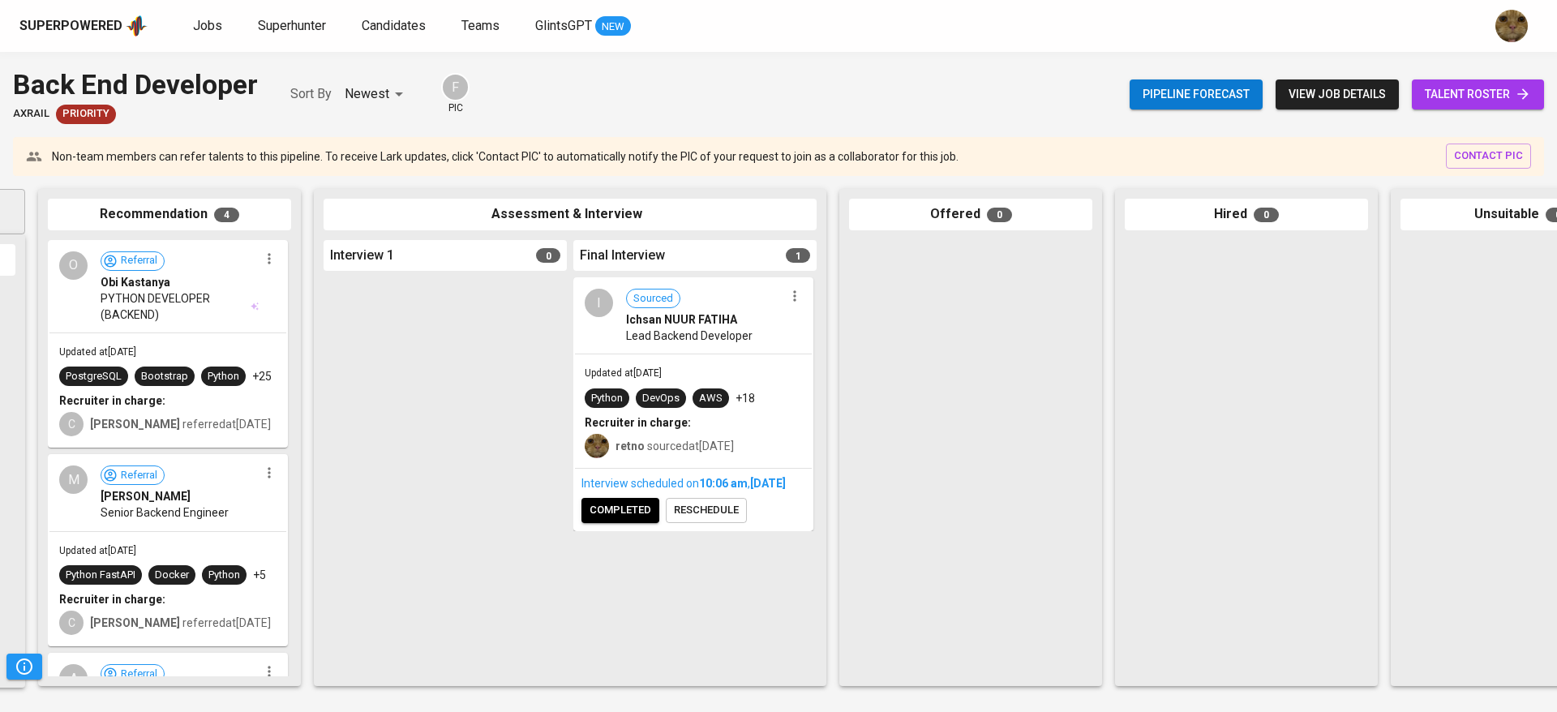
scroll to position [0, 374]
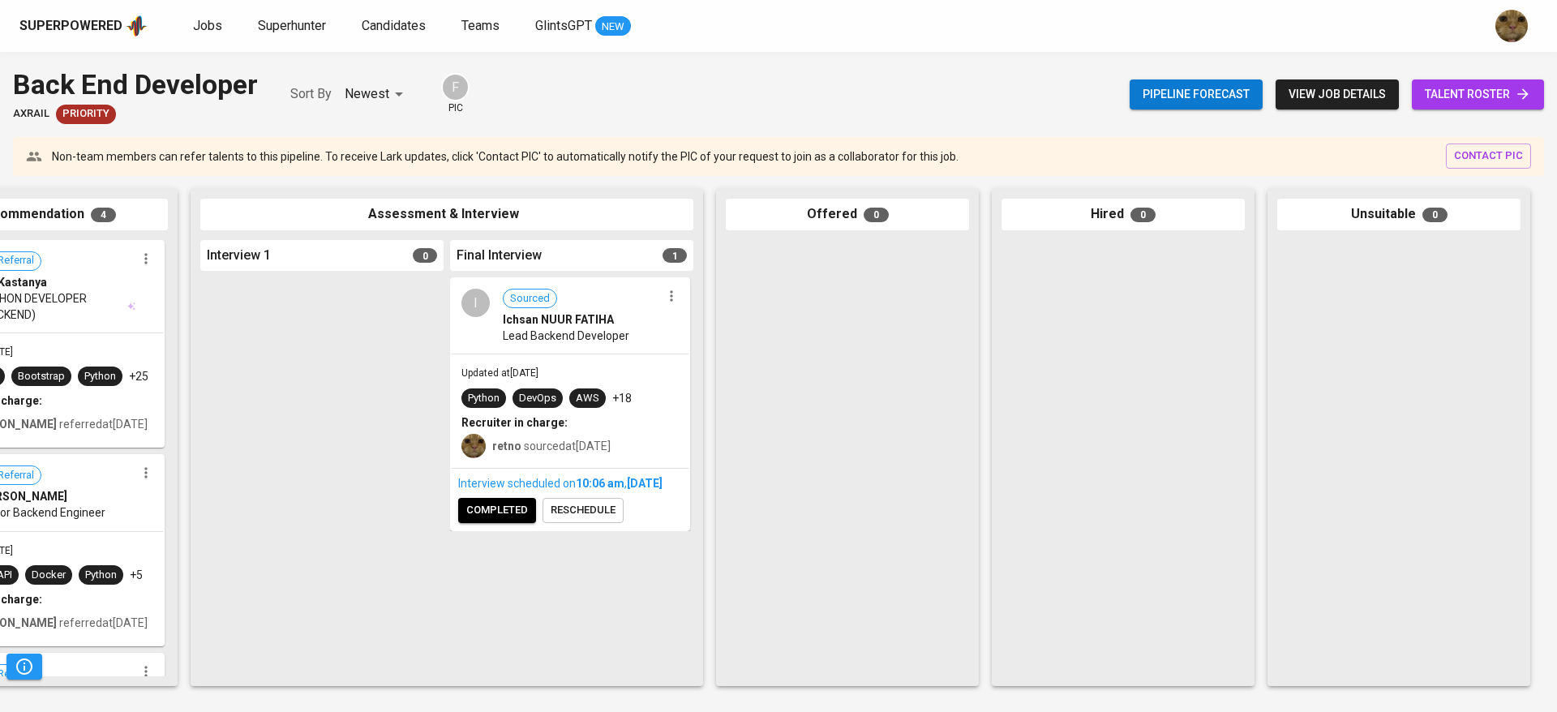
click at [487, 530] on div "Interview scheduled on 10:06 AM [DATE] completed reschedule" at bounding box center [570, 499] width 237 height 61
click at [493, 520] on span "completed" at bounding box center [497, 510] width 62 height 19
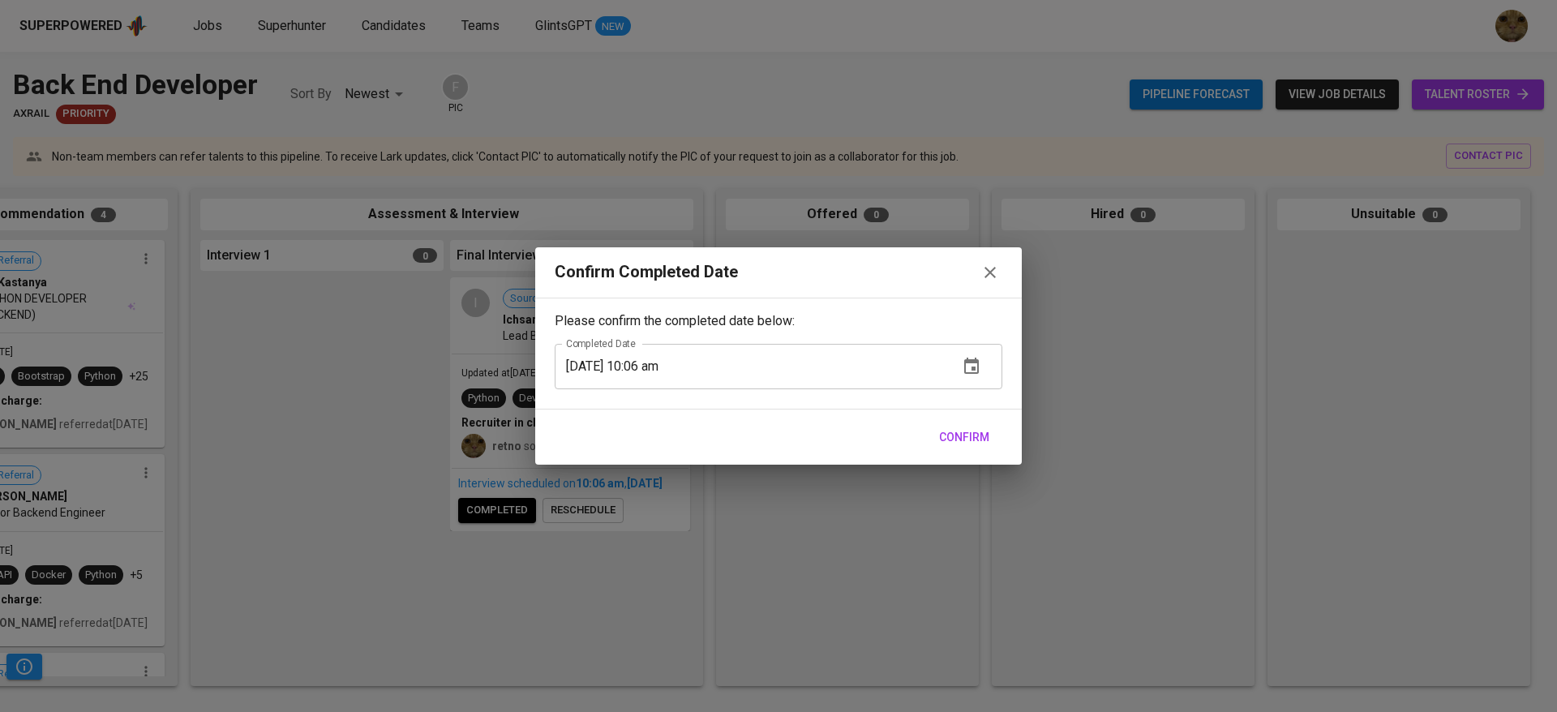
click at [933, 443] on button "Confirm" at bounding box center [964, 438] width 63 height 30
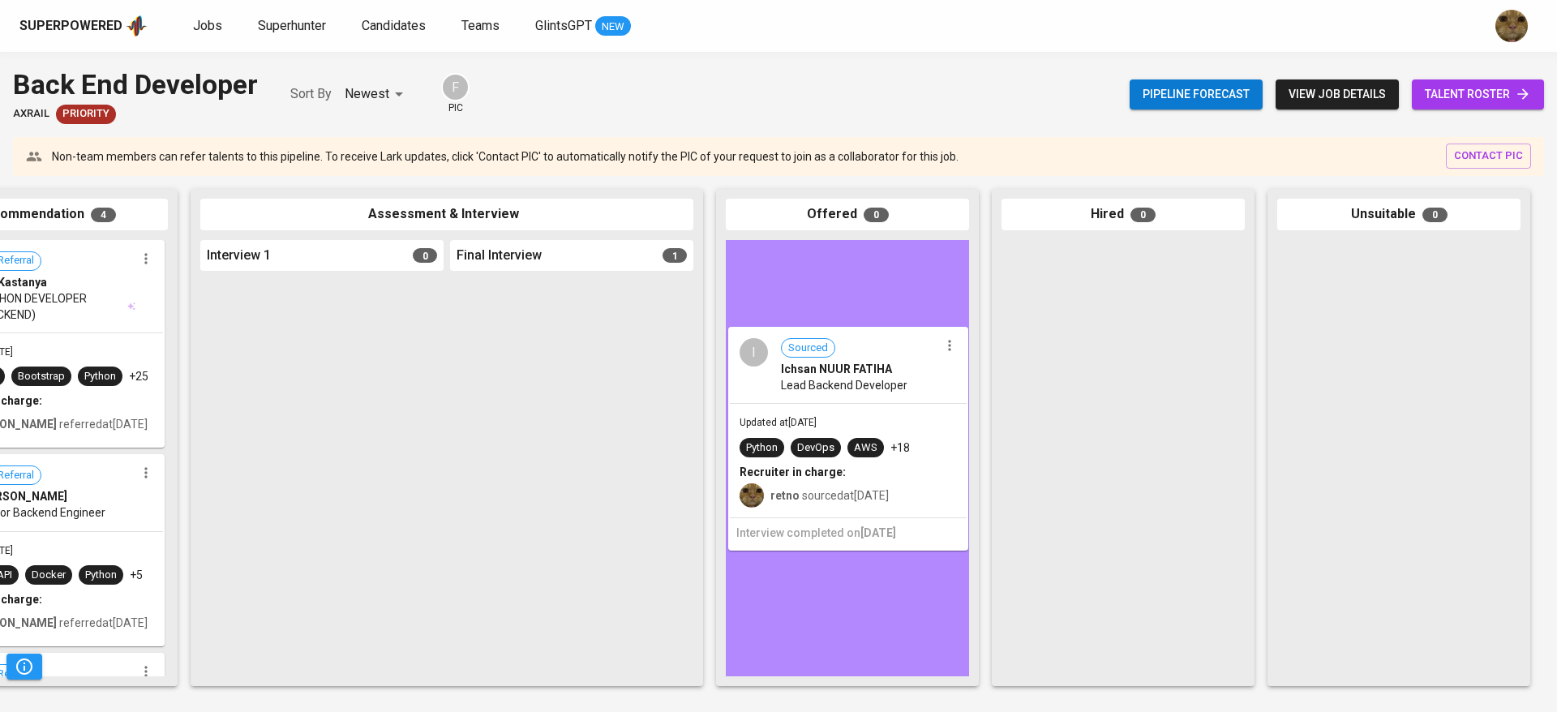
drag, startPoint x: 507, startPoint y: 436, endPoint x: 801, endPoint y: 492, distance: 299.5
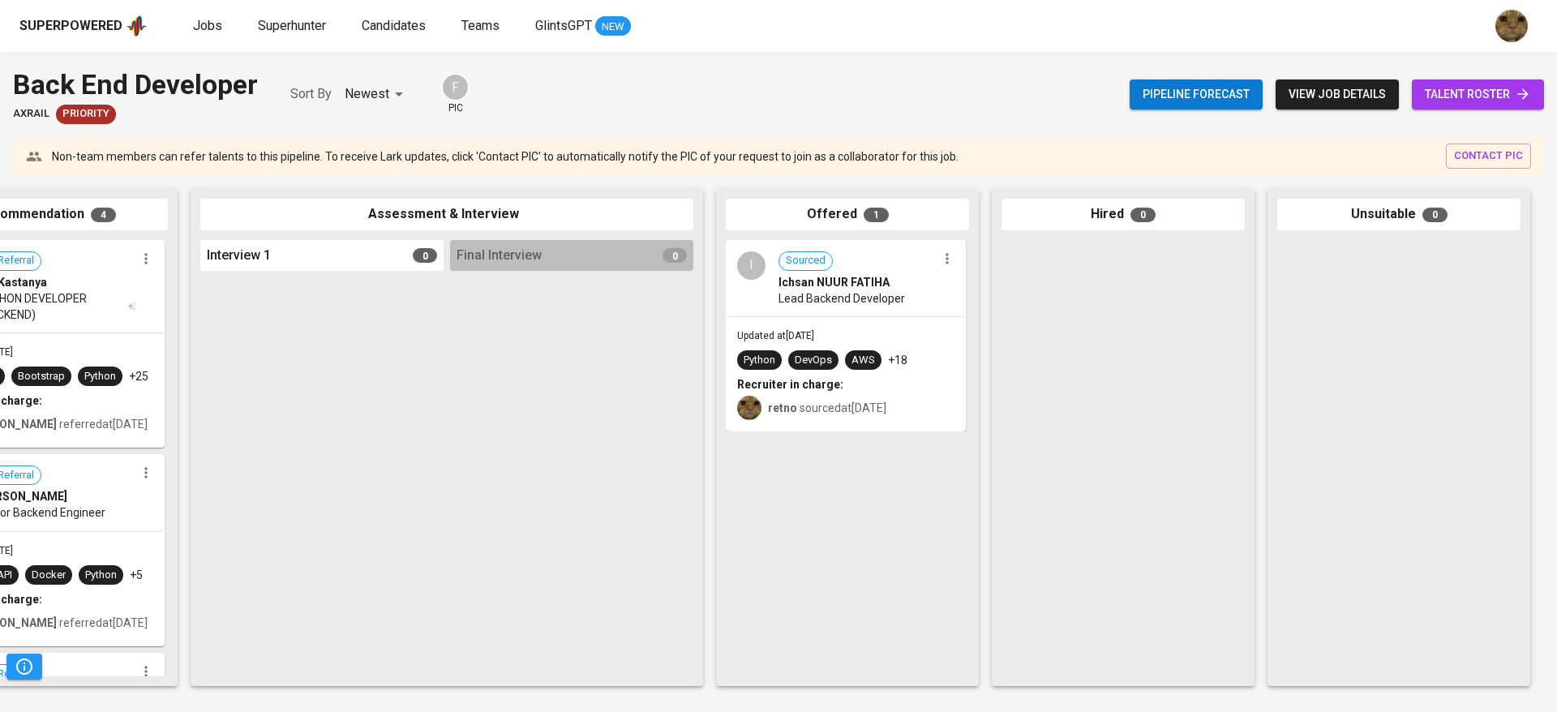
click at [859, 365] on div "AWS" at bounding box center [864, 360] width 24 height 15
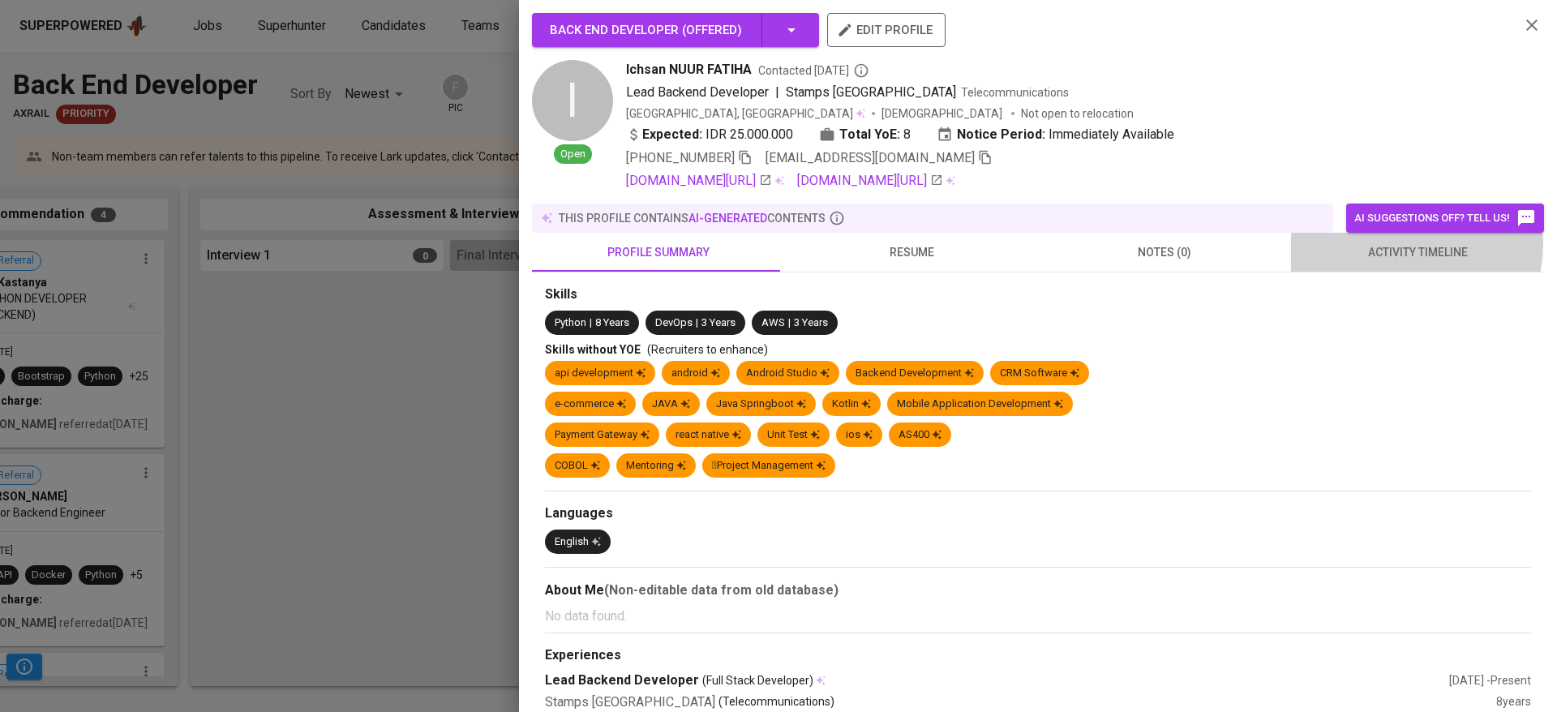
click at [1398, 245] on span "activity timeline" at bounding box center [1418, 253] width 234 height 20
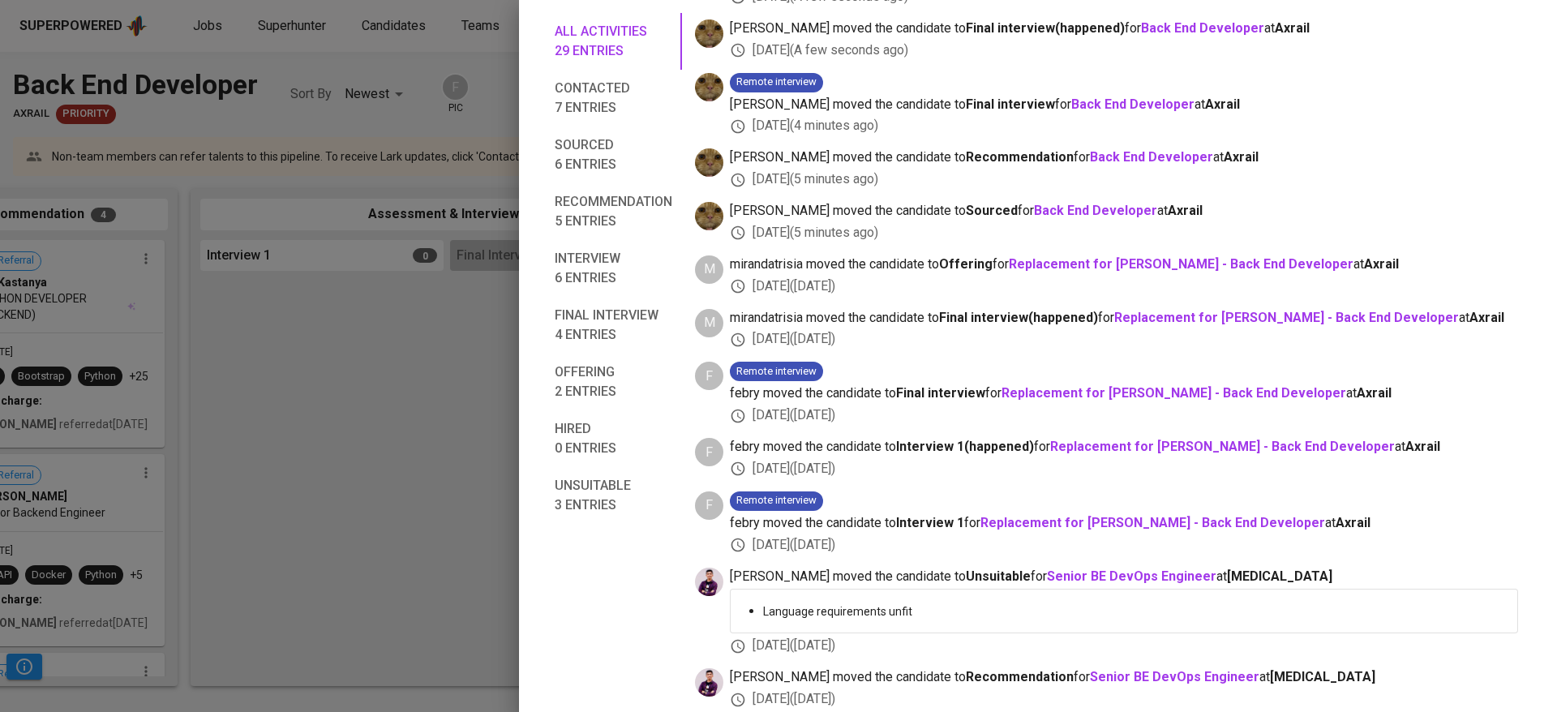
scroll to position [359, 0]
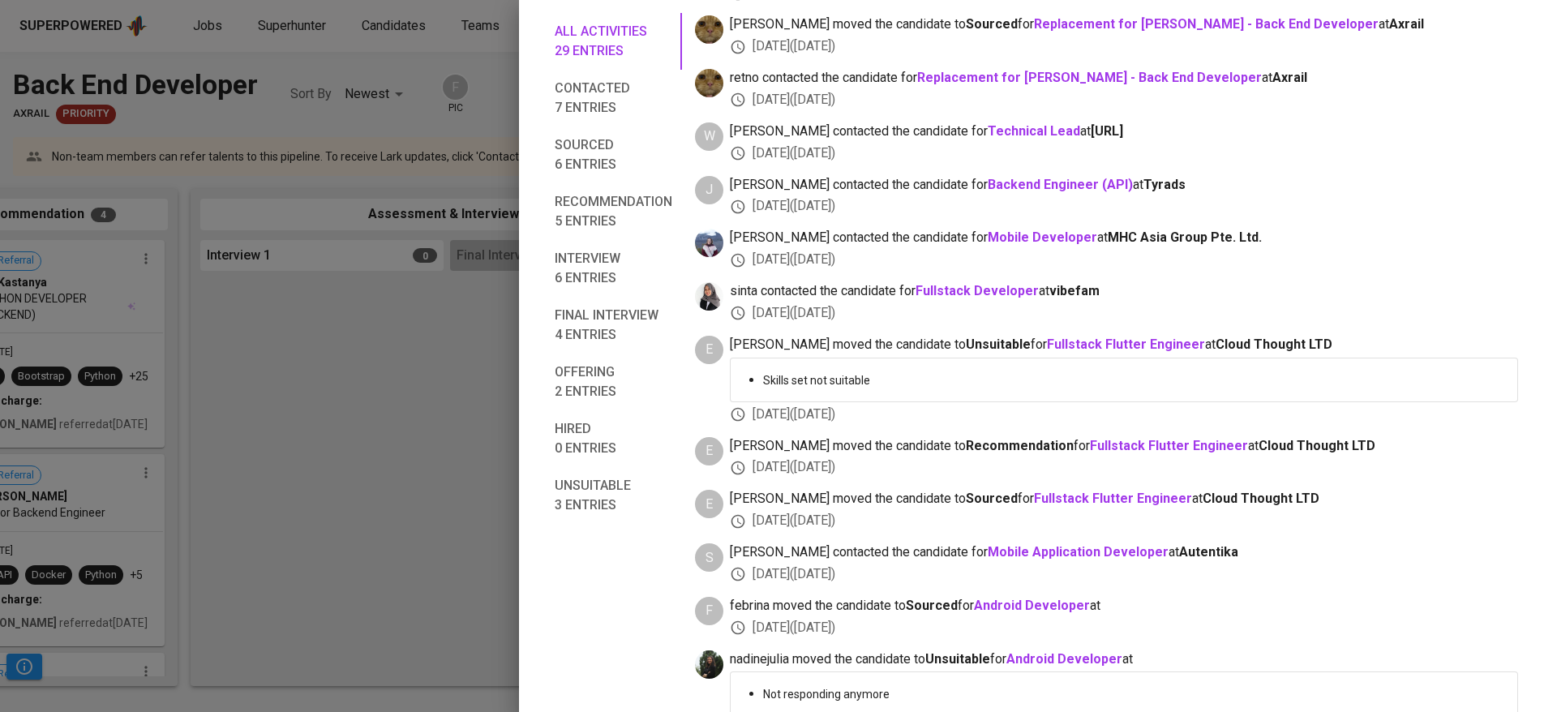
drag, startPoint x: 424, startPoint y: 414, endPoint x: 440, endPoint y: 414, distance: 16.2
click at [424, 414] on div at bounding box center [778, 356] width 1557 height 712
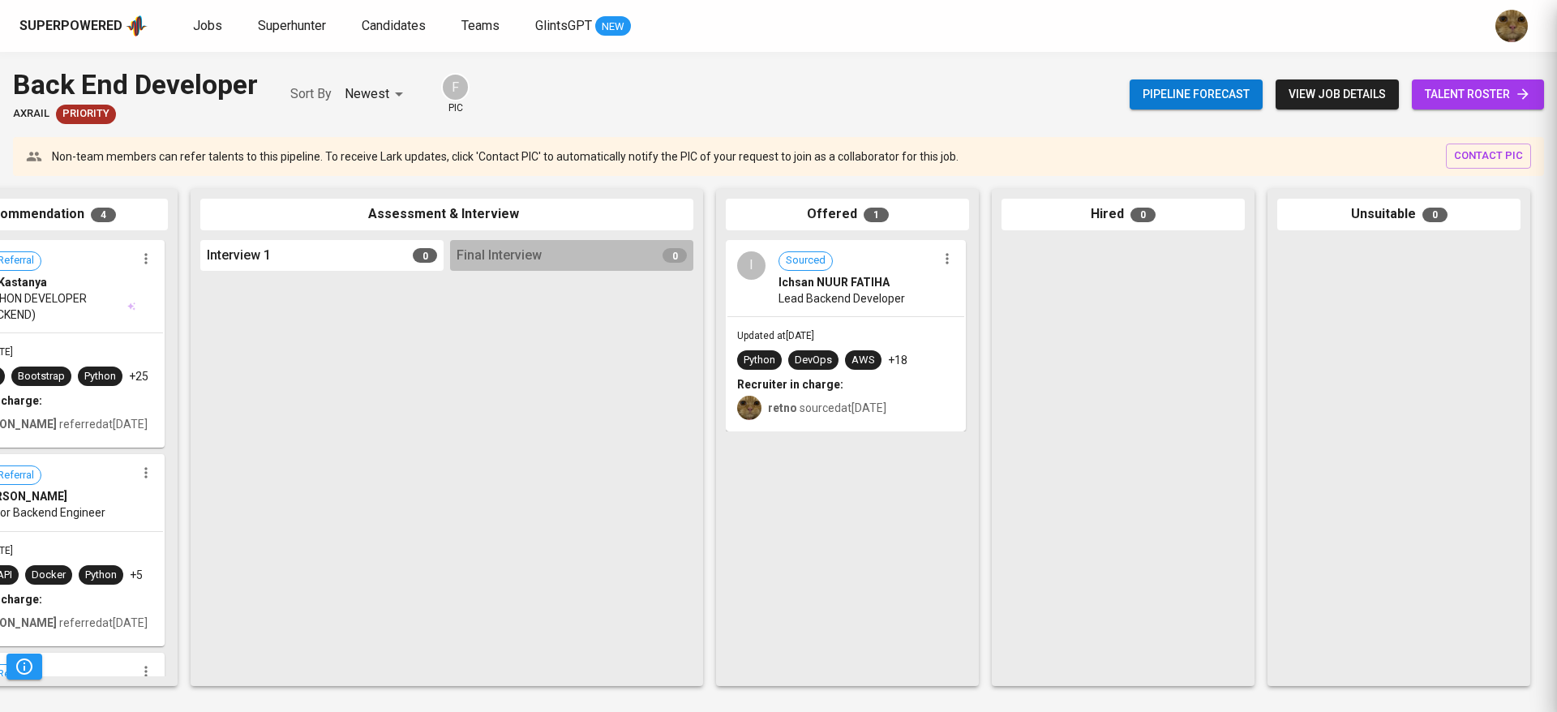
scroll to position [31, 0]
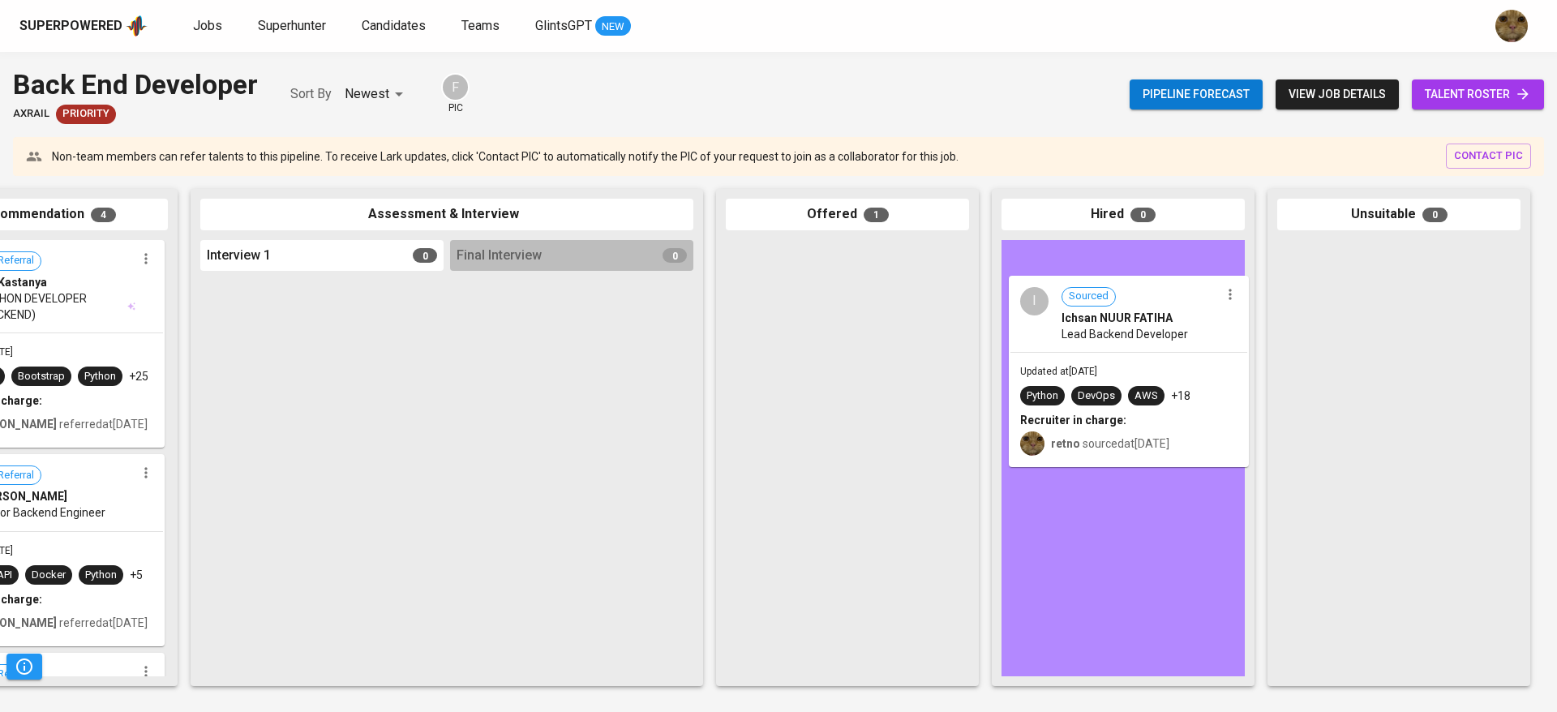
drag, startPoint x: 771, startPoint y: 384, endPoint x: 1059, endPoint y: 421, distance: 291.0
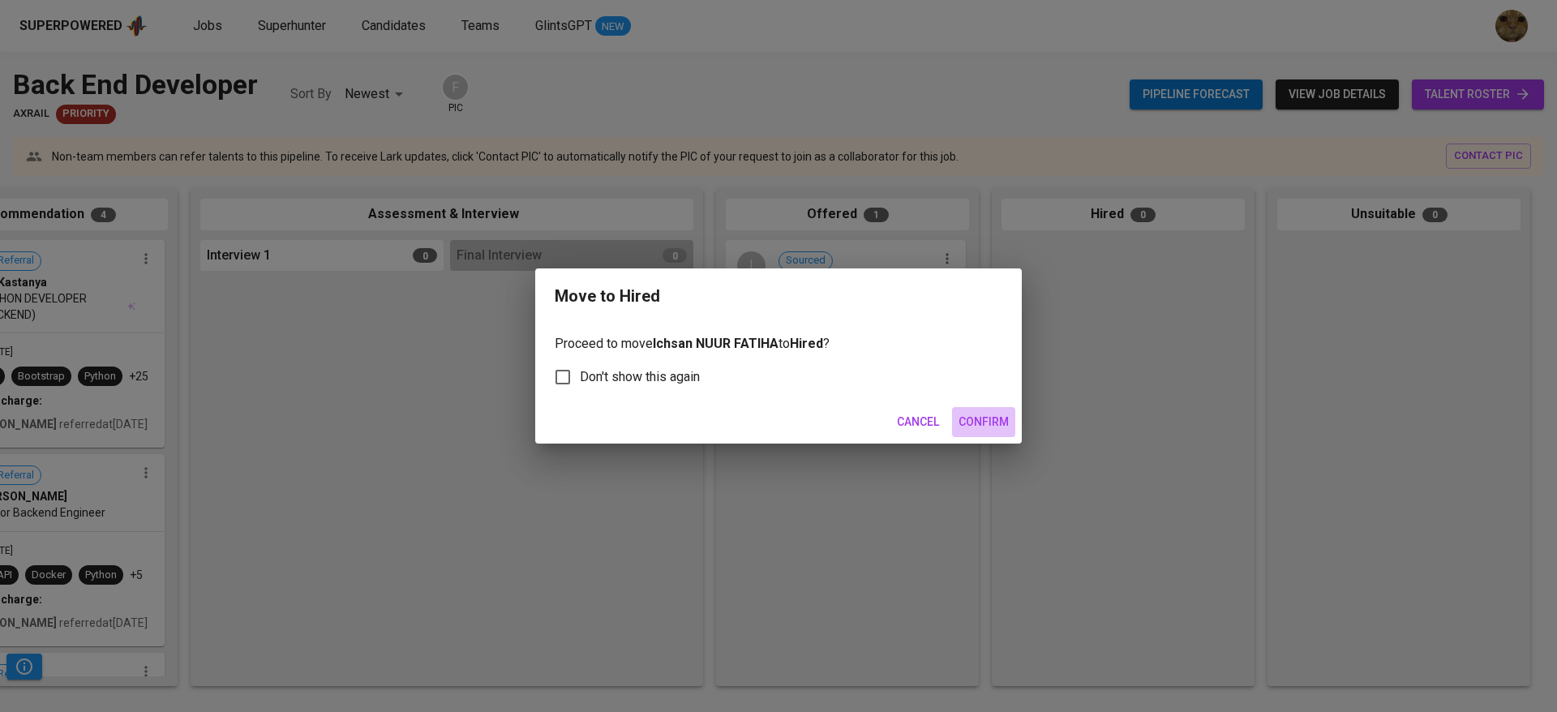
click at [986, 419] on span "Confirm" at bounding box center [984, 422] width 50 height 20
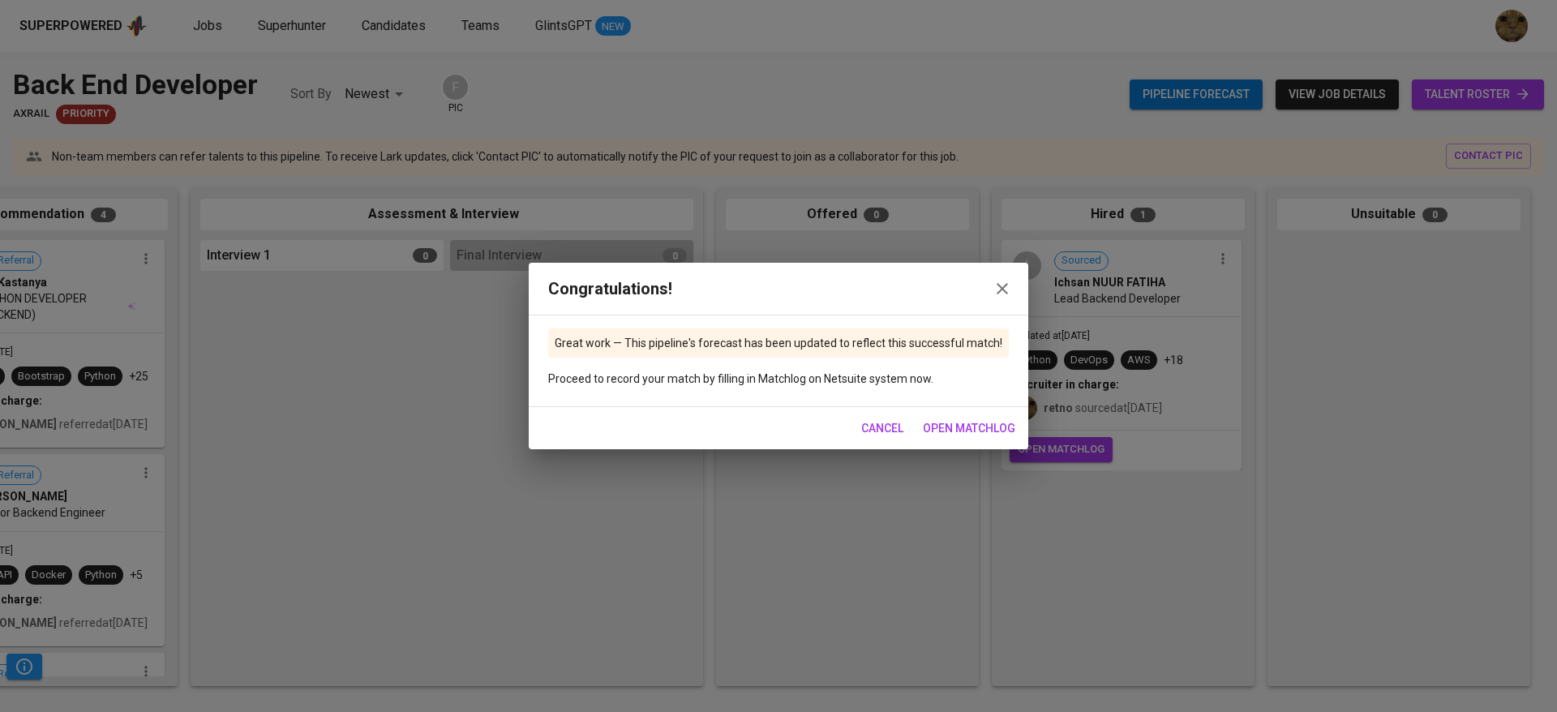
click at [1010, 288] on button "button" at bounding box center [1002, 288] width 39 height 39
